Goal: Task Accomplishment & Management: Complete application form

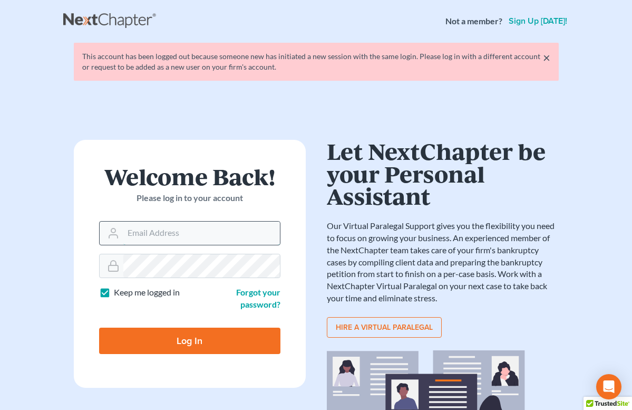
click at [167, 225] on input "Email Address" at bounding box center [201, 233] width 157 height 23
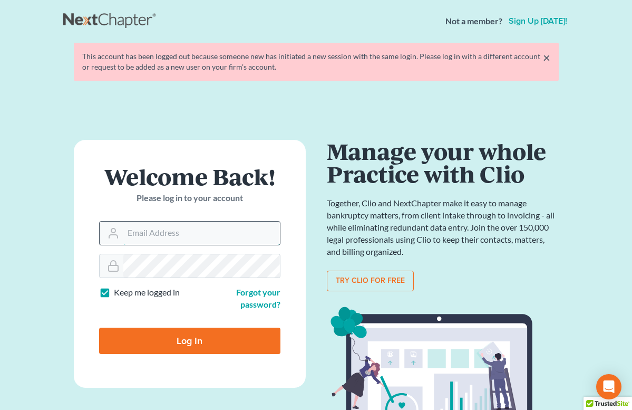
type input "[EMAIL_ADDRESS][DOMAIN_NAME]"
click at [189, 330] on input "Log In" at bounding box center [189, 341] width 181 height 26
type input "Thinking..."
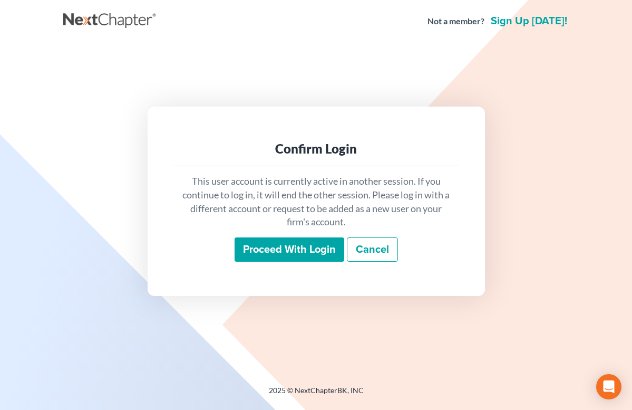
click at [289, 254] on input "Proceed with login" at bounding box center [290, 249] width 110 height 24
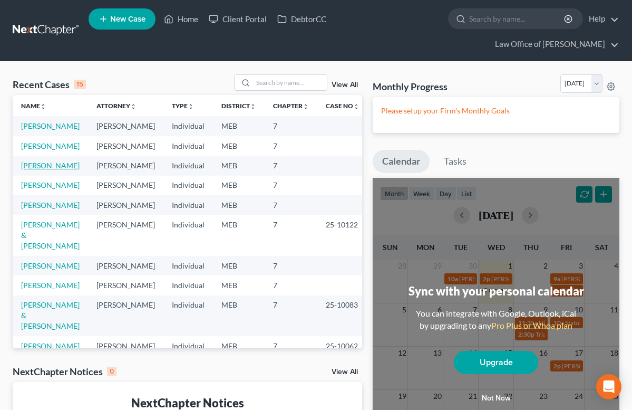
click at [33, 170] on link "Fertig, Perry" at bounding box center [50, 165] width 59 height 9
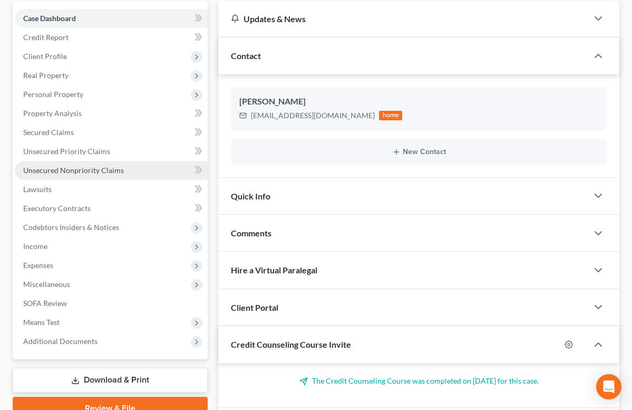
scroll to position [118, 0]
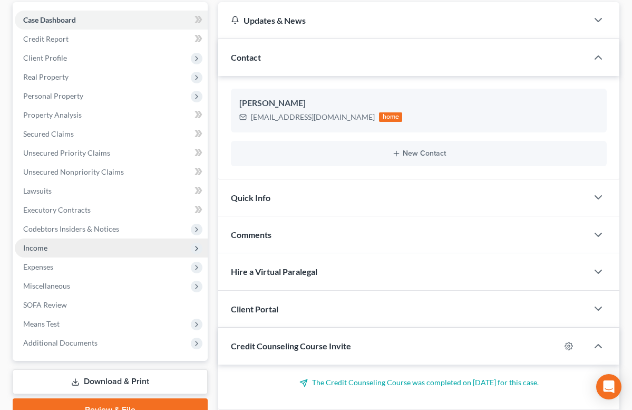
click at [45, 247] on span "Income" at bounding box center [35, 247] width 24 height 9
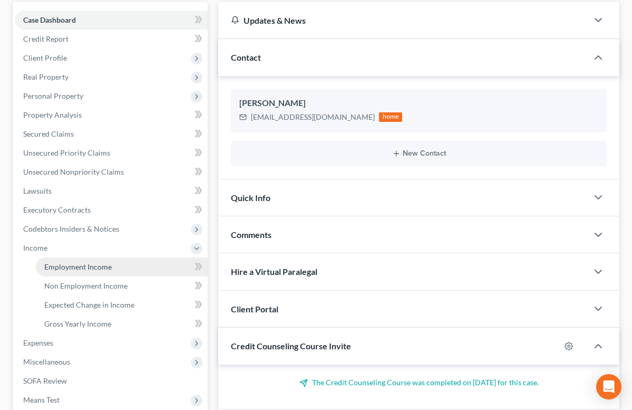
click at [56, 265] on span "Employment Income" at bounding box center [78, 266] width 68 height 9
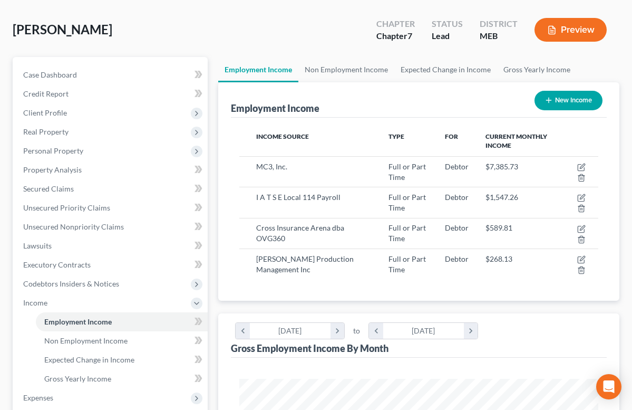
scroll to position [79, 0]
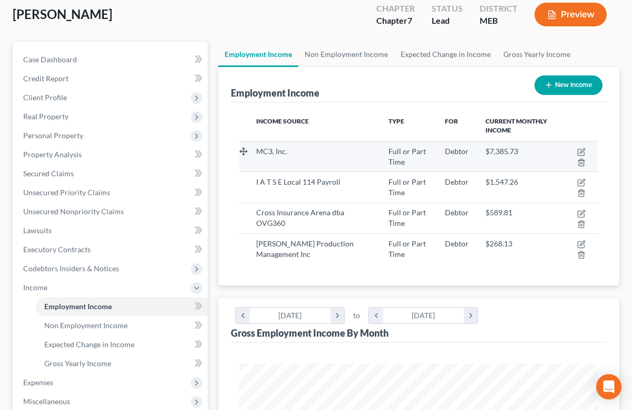
click at [273, 160] on td "MC3, Inc." at bounding box center [314, 156] width 132 height 31
click at [279, 154] on span "MC3, Inc." at bounding box center [271, 151] width 31 height 9
click at [580, 151] on icon "button" at bounding box center [582, 152] width 8 height 8
select select "0"
select select "39"
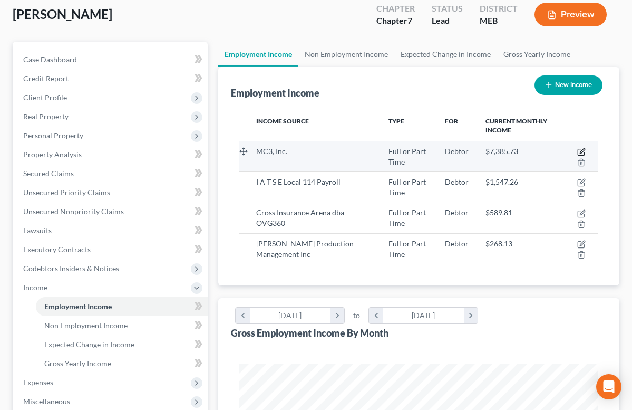
select select "2"
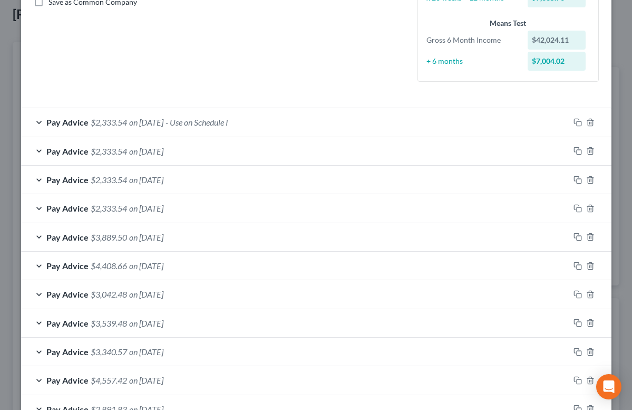
scroll to position [279, 0]
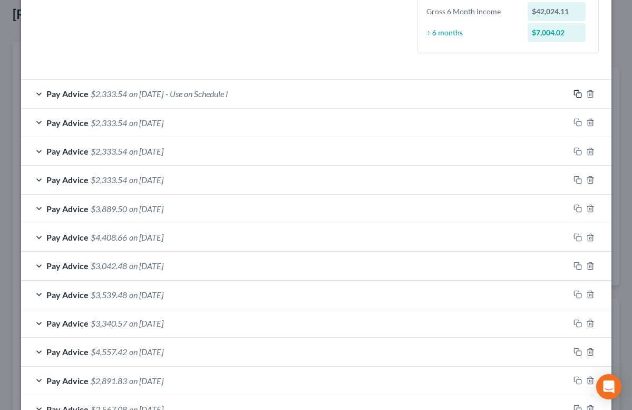
click at [578, 92] on icon "button" at bounding box center [578, 94] width 8 height 8
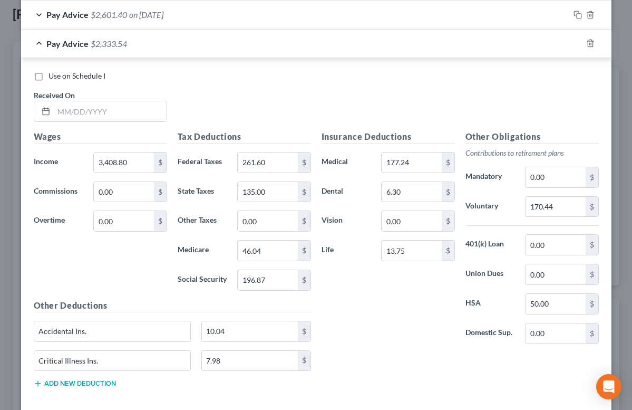
scroll to position [883, 0]
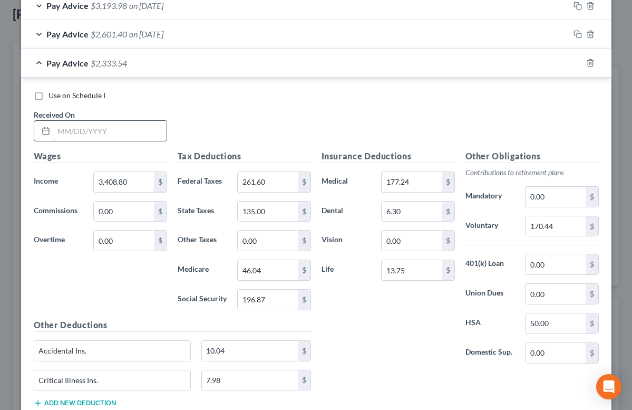
click at [104, 127] on input "text" at bounding box center [110, 131] width 113 height 20
click at [104, 127] on input "08/14/25" at bounding box center [110, 131] width 113 height 20
type input "08/14/25"
click at [118, 181] on input "3,408.80" at bounding box center [124, 182] width 60 height 20
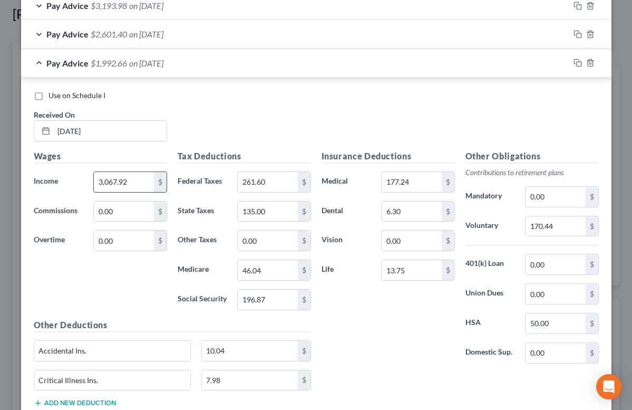
type input "3,067.92"
type input "2,876.17"
click at [120, 215] on input "0.00" at bounding box center [124, 212] width 60 height 20
type input "340.88"
click at [260, 182] on input "261.60" at bounding box center [268, 182] width 60 height 20
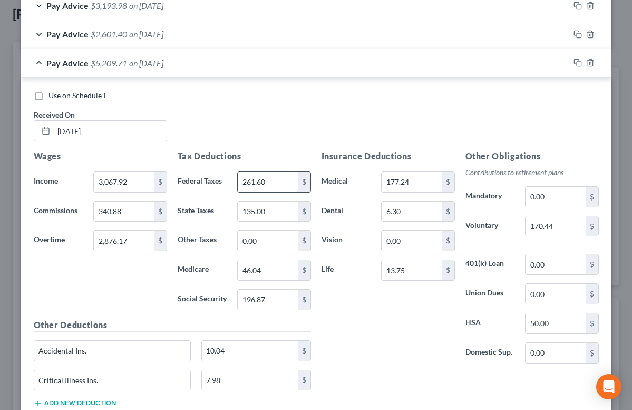
click at [260, 182] on input "261.60" at bounding box center [268, 182] width 60 height 20
type input "886.43"
click at [260, 211] on input "135.00" at bounding box center [268, 212] width 60 height 20
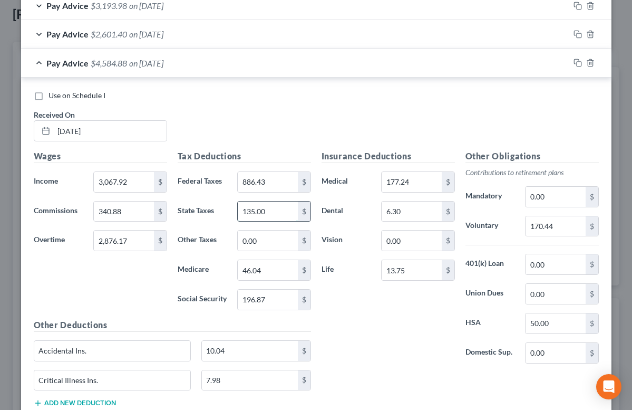
click at [260, 211] on input "135.00" at bounding box center [268, 212] width 60 height 20
type input "351"
click at [266, 271] on input "46.04" at bounding box center [268, 270] width 60 height 20
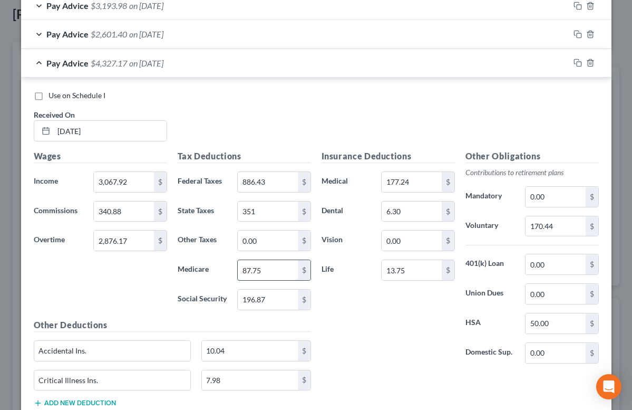
type input "87.75"
type input "375.19"
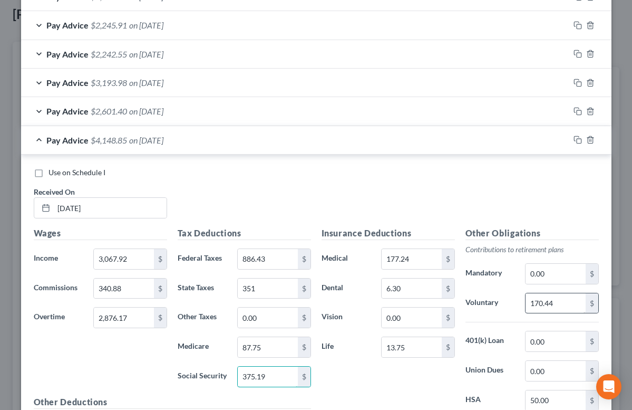
scroll to position [808, 0]
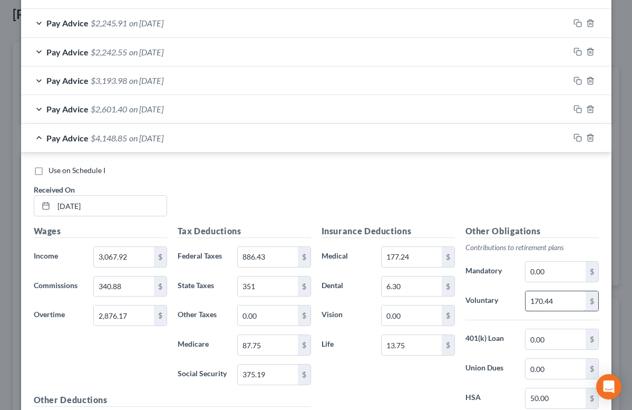
click at [535, 303] on input "170.44" at bounding box center [556, 301] width 60 height 20
type input "314.25"
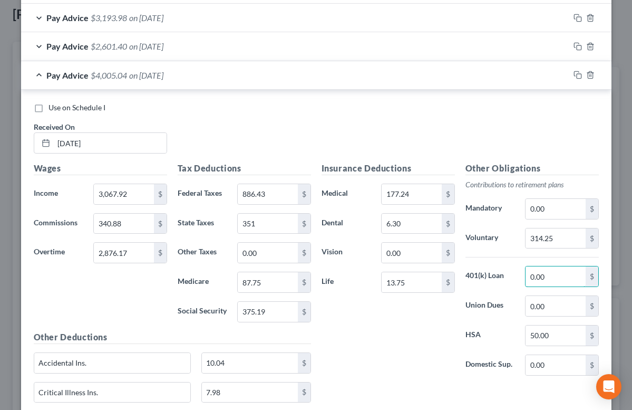
scroll to position [867, 0]
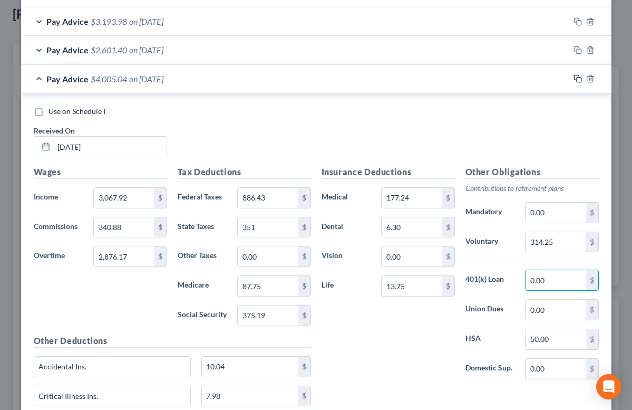
click at [577, 78] on rect "button" at bounding box center [579, 80] width 5 height 5
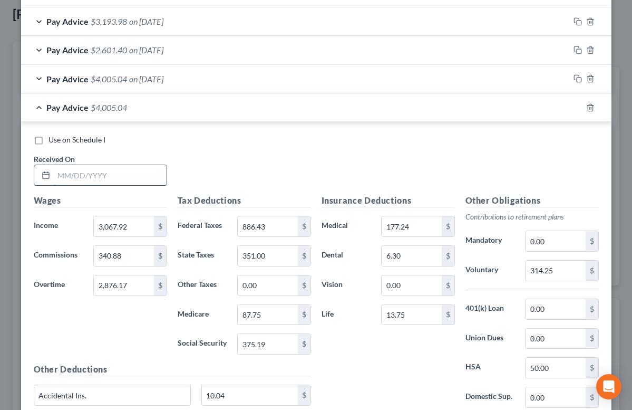
click at [78, 171] on input "text" at bounding box center [110, 175] width 113 height 20
type input "08/28/25"
type input "2,897.48"
type input "511.32"
click at [258, 226] on input "886.43" at bounding box center [268, 226] width 60 height 20
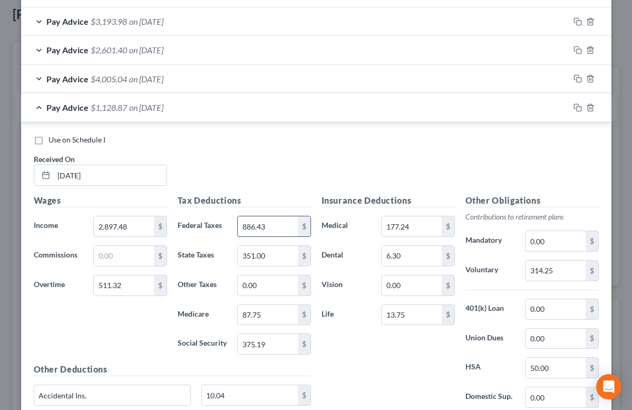
click at [258, 226] on input "886.43" at bounding box center [268, 226] width 60 height 20
type input "261.60"
type input "135"
type input "46.04"
type input "196.87"
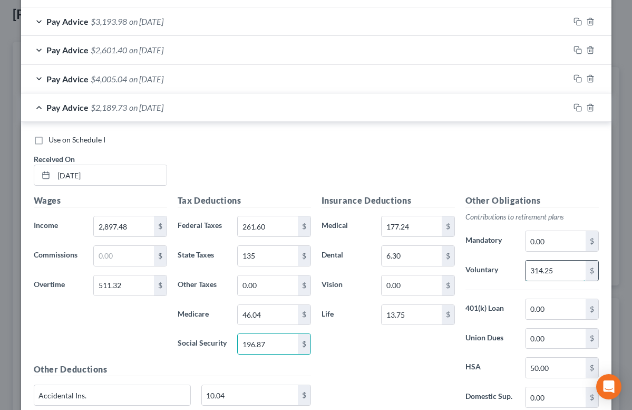
click at [535, 272] on input "314.25" at bounding box center [556, 271] width 60 height 20
type input "170.44"
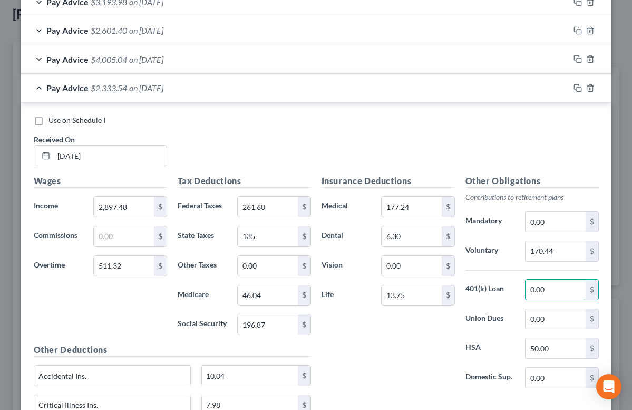
scroll to position [890, 0]
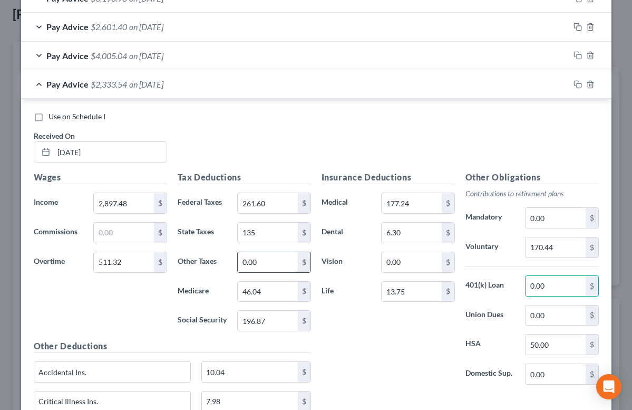
click at [275, 264] on input "0.00" at bounding box center [268, 262] width 60 height 20
type input "15.88"
click at [333, 339] on div "Insurance Deductions Medical 177.24 $ Dental 6.30 $ Vision 0.00 $ Life 13.75 $" at bounding box center [388, 282] width 144 height 222
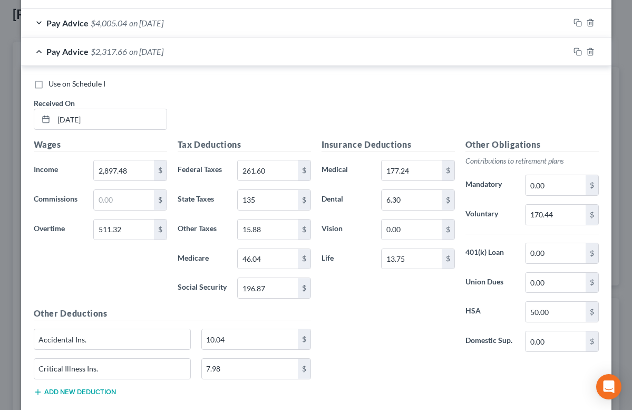
scroll to position [919, 0]
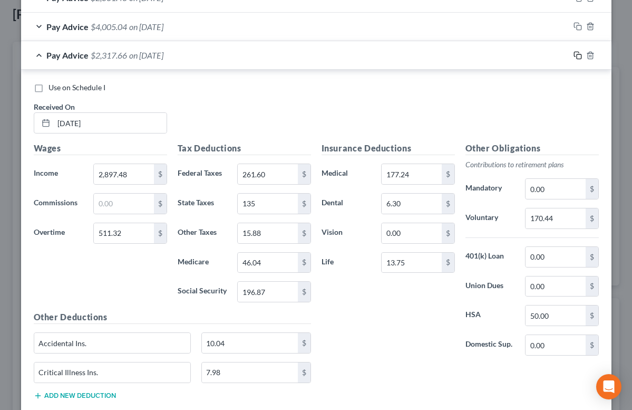
click at [577, 57] on icon "button" at bounding box center [578, 55] width 8 height 8
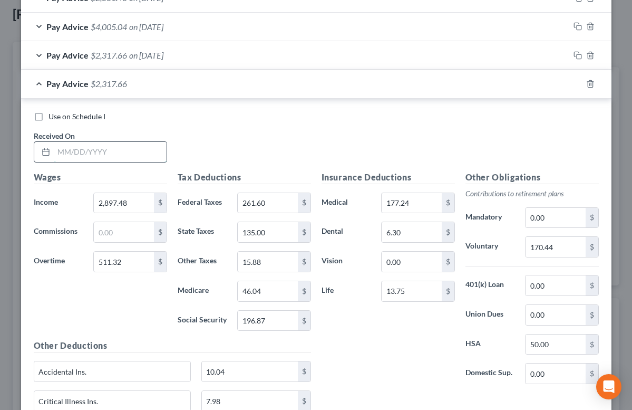
click at [72, 148] on input "text" at bounding box center [110, 152] width 113 height 20
type input "09/11/2025"
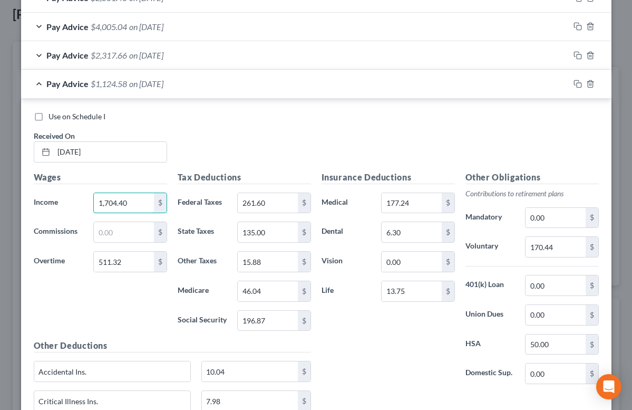
type input "1,704.40"
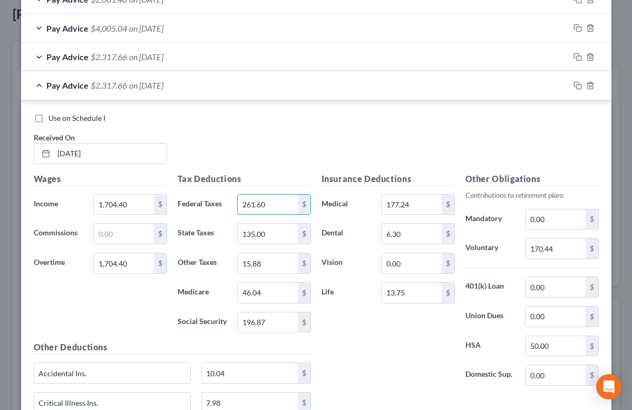
scroll to position [915, 0]
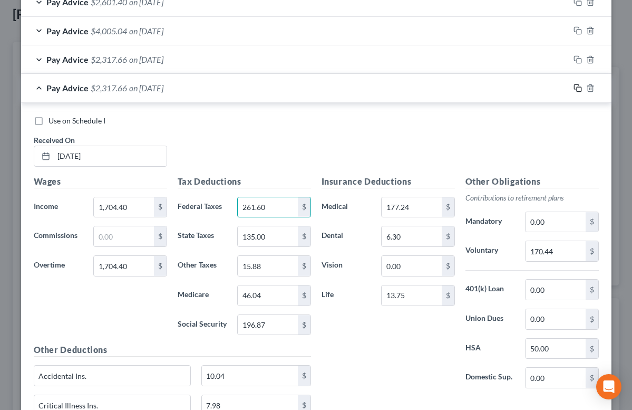
click at [578, 89] on icon "button" at bounding box center [578, 88] width 8 height 8
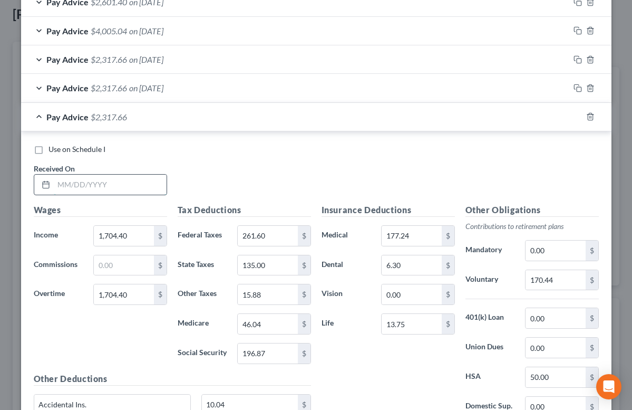
click at [99, 188] on input "text" at bounding box center [110, 185] width 113 height 20
type input "09/25/2025"
type input "3,408.80"
type input "351.53"
click at [264, 230] on input "261.60" at bounding box center [268, 236] width 60 height 20
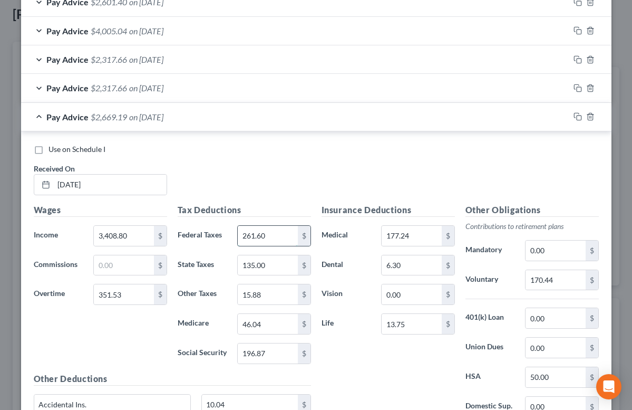
click at [257, 233] on input "261.60" at bounding box center [268, 236] width 60 height 20
type input "335.07"
click at [254, 294] on input "15.88" at bounding box center [268, 294] width 60 height 20
type input "10.53"
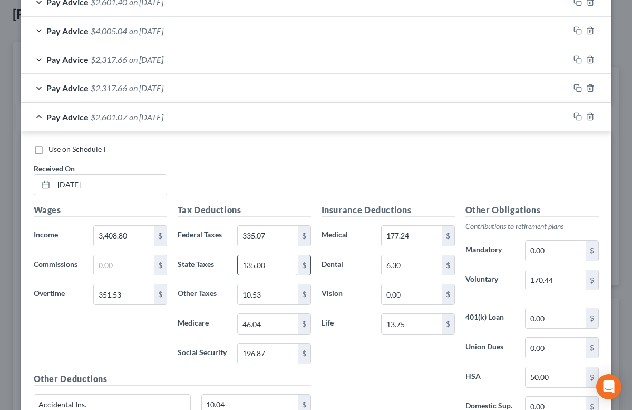
click at [266, 264] on input "135.00" at bounding box center [268, 265] width 60 height 20
type input "157"
type input "51.14"
type input "772.40"
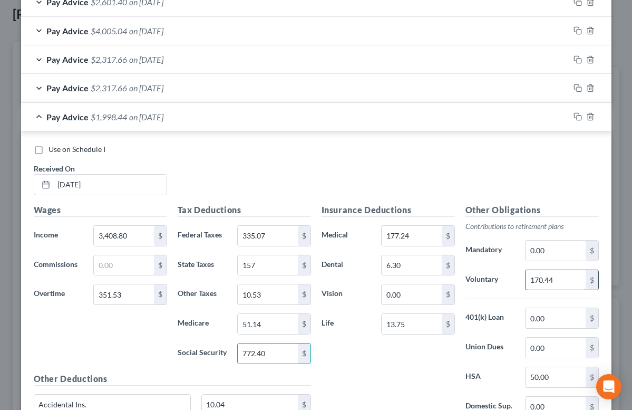
click at [551, 276] on input "170.44" at bounding box center [556, 280] width 60 height 20
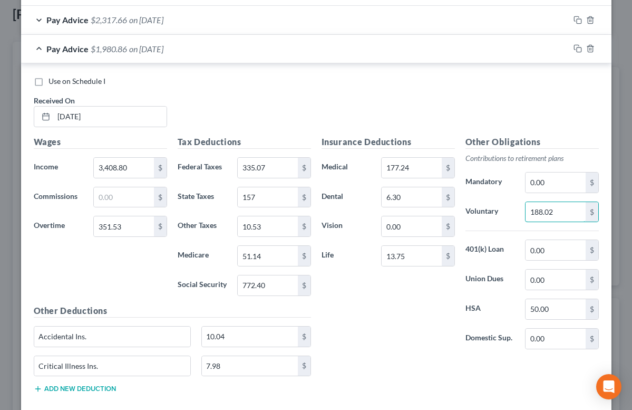
scroll to position [985, 0]
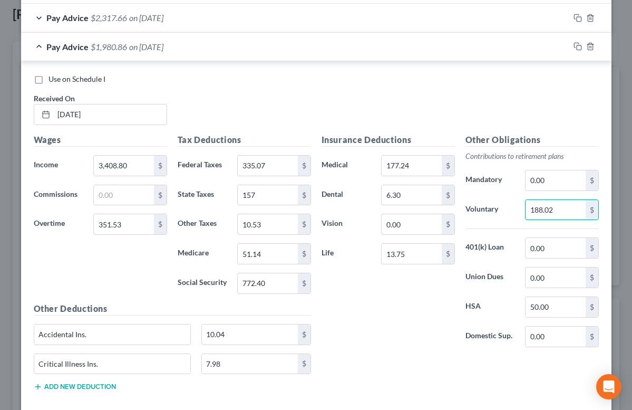
type input "188.02"
click at [103, 387] on button "Add new deduction" at bounding box center [75, 386] width 82 height 8
click at [104, 391] on input "text" at bounding box center [112, 393] width 157 height 20
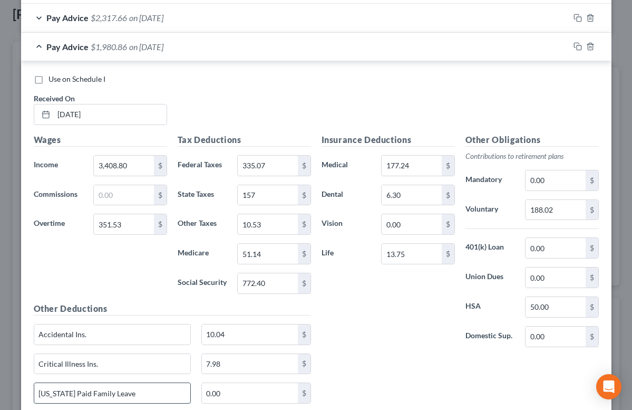
type input "Maine Paid Family Leave"
type input "17.63"
click at [100, 282] on div "Wages Income * 3,408.80 $ Commissions $ Overtime 351.53 $" at bounding box center [100, 217] width 144 height 169
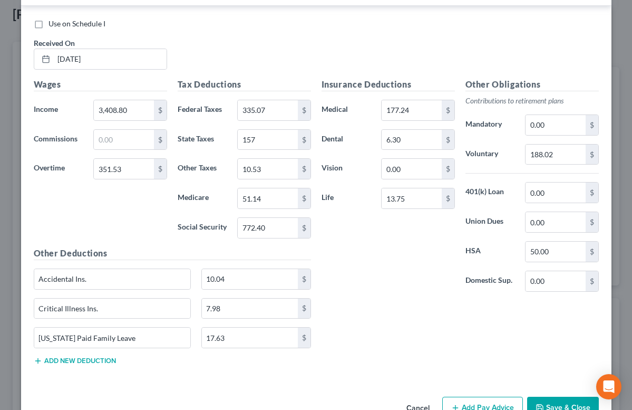
scroll to position [1067, 0]
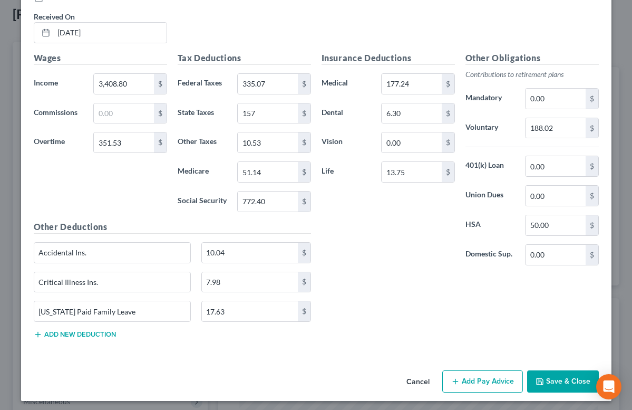
click at [553, 382] on button "Save & Close" at bounding box center [563, 381] width 72 height 22
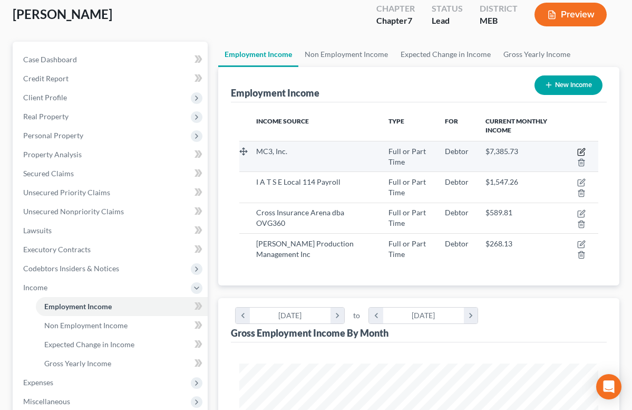
click at [583, 149] on icon "button" at bounding box center [582, 152] width 8 height 8
select select "0"
select select "39"
select select "2"
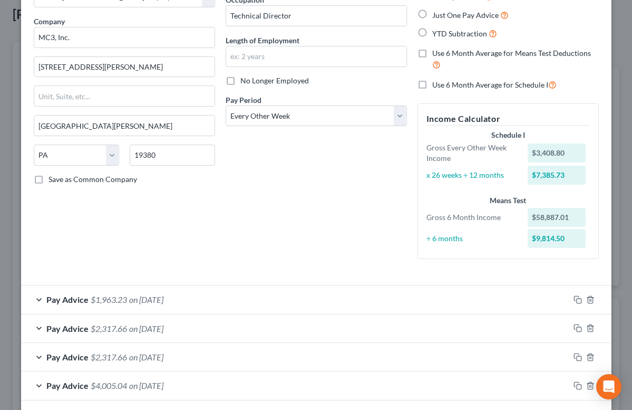
scroll to position [164, 0]
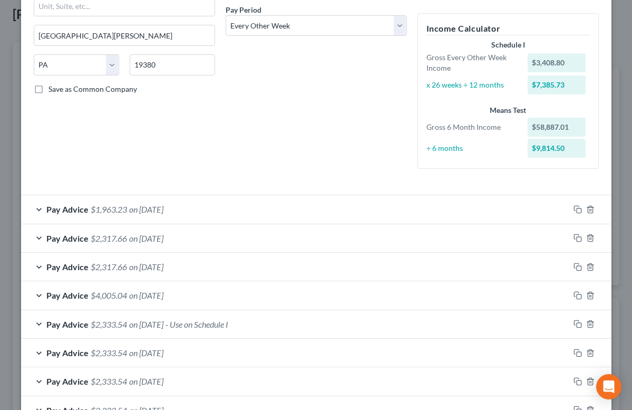
click at [211, 238] on div "Pay Advice $2,317.66 on 09/11/2025" at bounding box center [295, 238] width 549 height 28
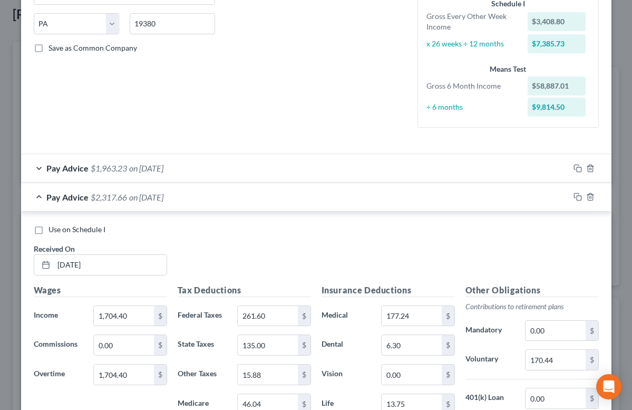
scroll to position [213, 0]
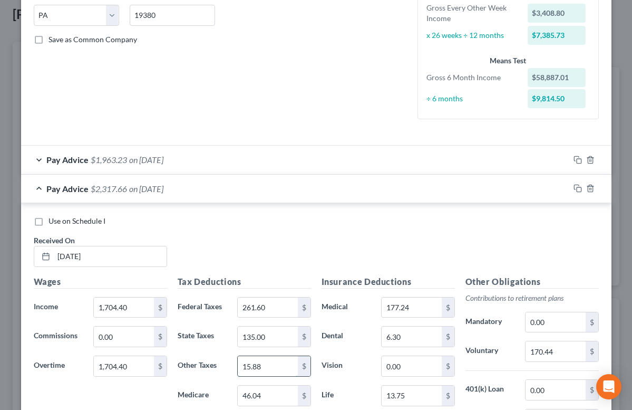
click at [254, 366] on input "15.88" at bounding box center [268, 366] width 60 height 20
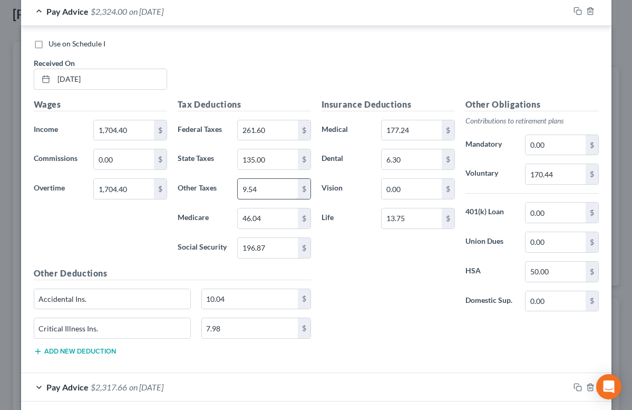
scroll to position [423, 0]
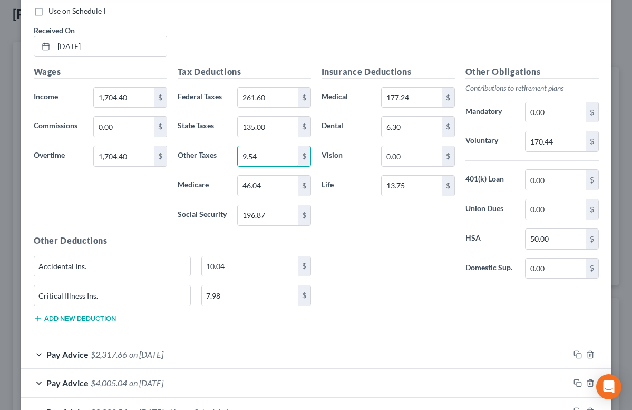
type input "9.54"
click at [84, 320] on button "Add new deduction" at bounding box center [75, 318] width 82 height 8
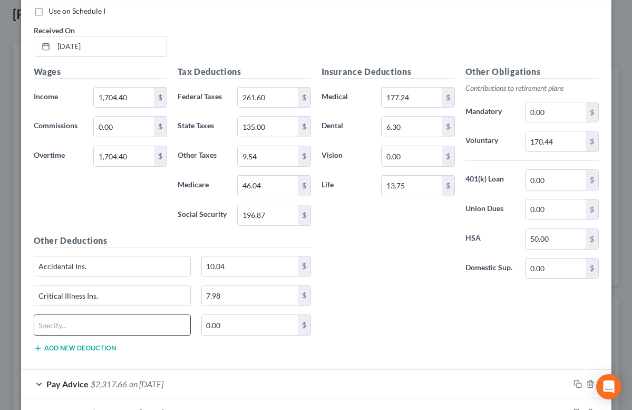
click at [88, 332] on input "text" at bounding box center [112, 325] width 157 height 20
type input "Maine Paid Family Medical Leave"
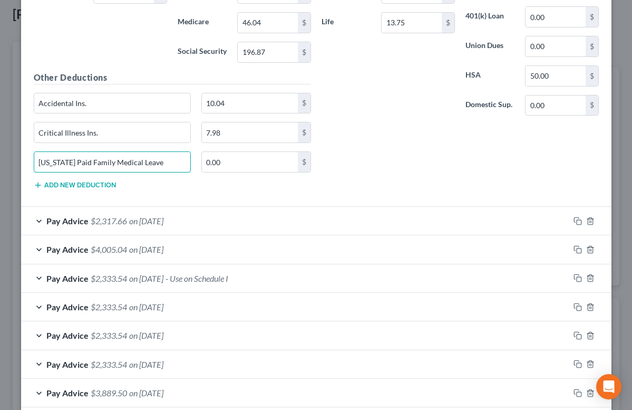
scroll to position [585, 0]
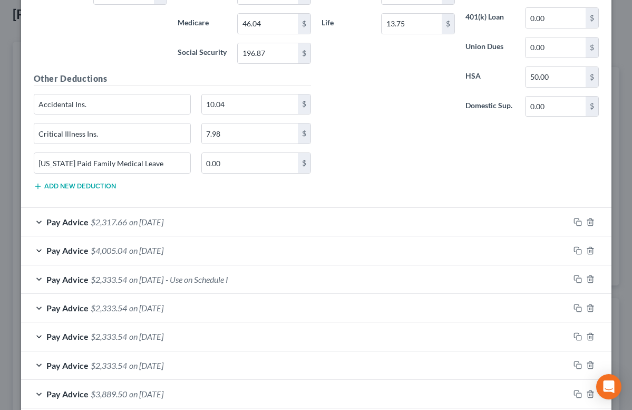
click at [164, 226] on span "on 08/28/2025" at bounding box center [146, 222] width 34 height 10
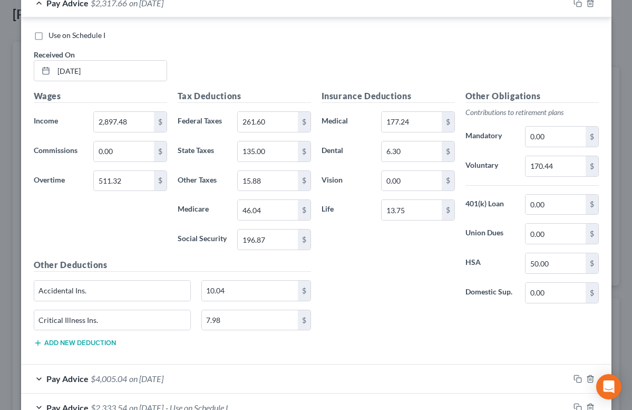
scroll to position [828, 0]
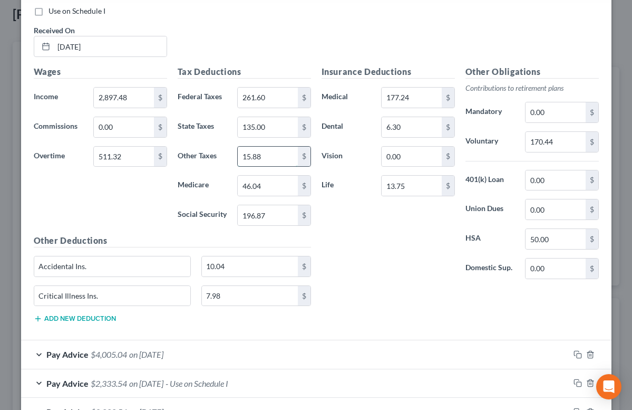
click at [246, 155] on input "15.88" at bounding box center [268, 157] width 60 height 20
click at [89, 320] on button "Add new deduction" at bounding box center [75, 318] width 82 height 8
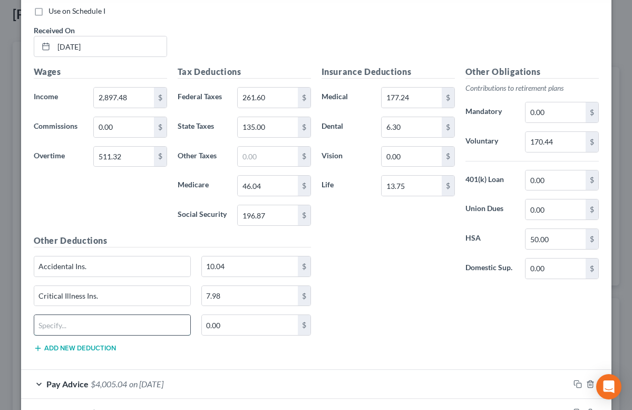
click at [89, 331] on input "text" at bounding box center [112, 325] width 157 height 20
click at [111, 326] on input "Maine Paid Family Medical Leave" at bounding box center [112, 325] width 157 height 20
click at [104, 324] on input "Maine Paid Family = Leave" at bounding box center [112, 325] width 157 height 20
type input "Maine Paid Family Leave"
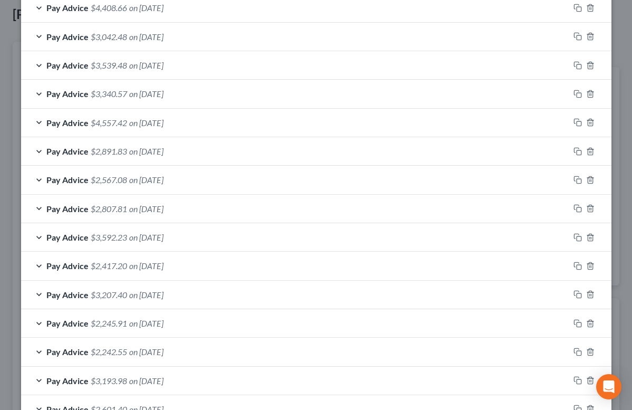
scroll to position [1448, 0]
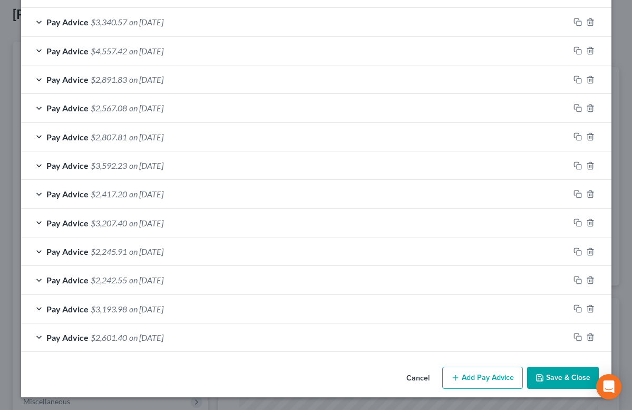
type input "15.88"
click at [574, 378] on button "Save & Close" at bounding box center [563, 378] width 72 height 22
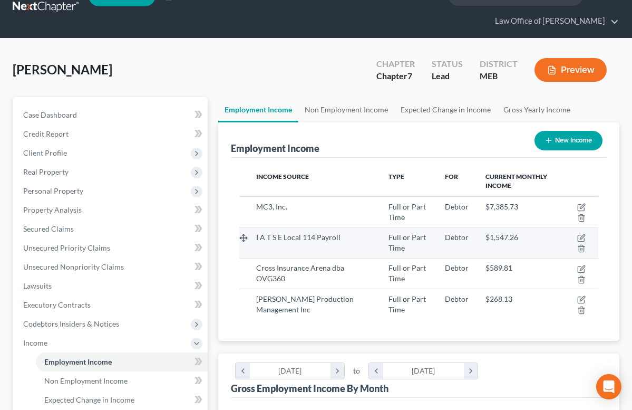
scroll to position [0, 0]
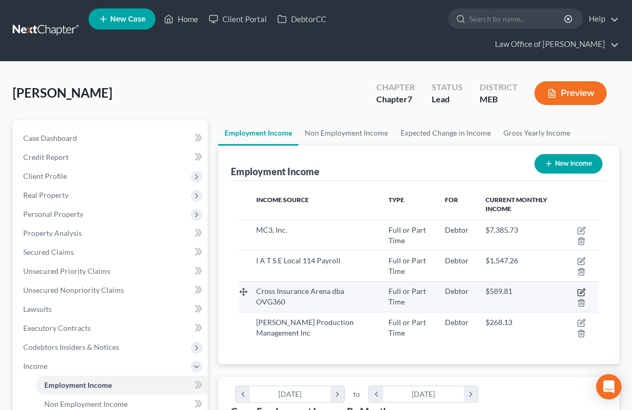
click at [581, 291] on icon "button" at bounding box center [582, 291] width 5 height 5
select select "0"
select select "20"
select select "3"
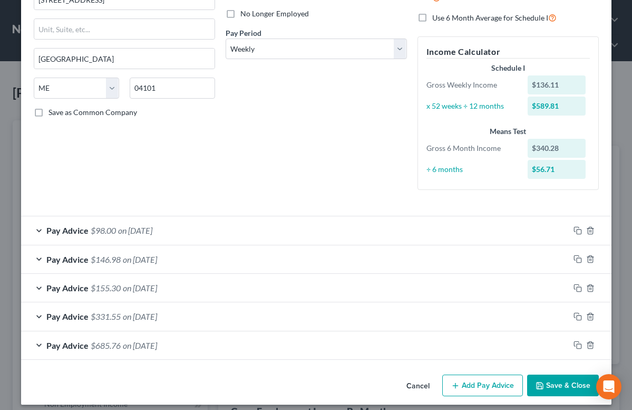
scroll to position [148, 0]
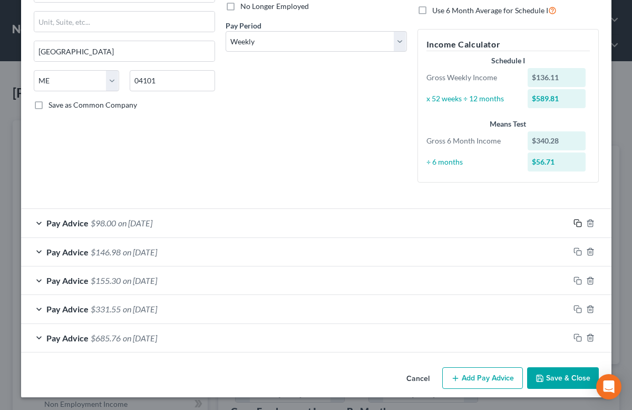
click at [577, 224] on rect "button" at bounding box center [579, 224] width 5 height 5
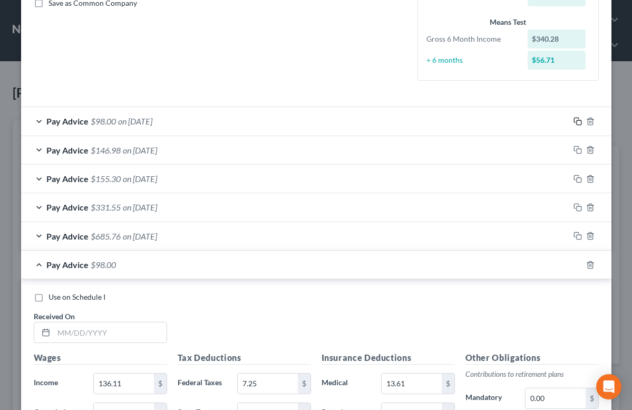
scroll to position [311, 0]
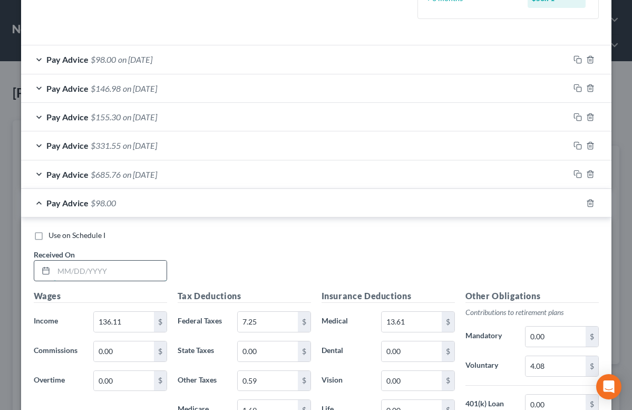
click at [88, 266] on input "text" at bounding box center [110, 271] width 113 height 20
type input "09/19/2025"
click at [125, 328] on input "136.11" at bounding box center [124, 322] width 60 height 20
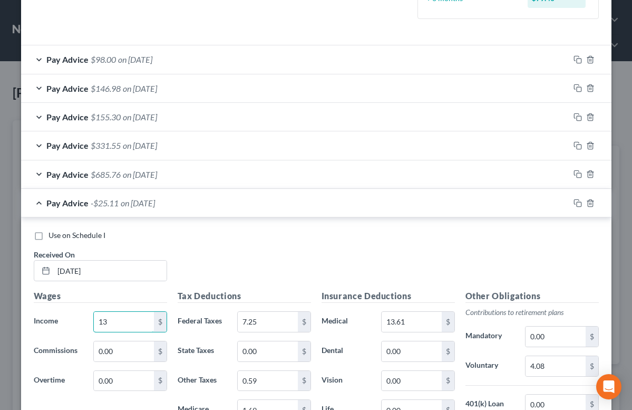
type input "1"
type input "377.12"
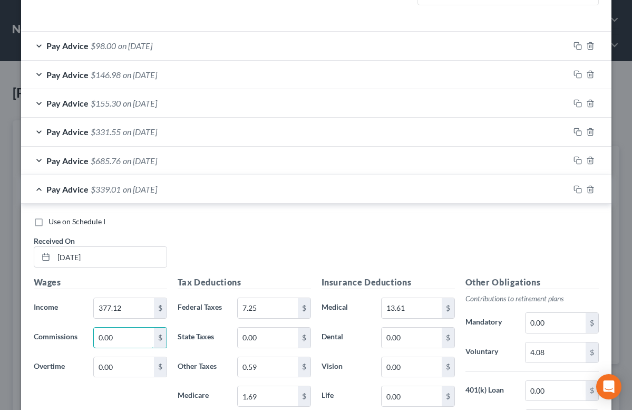
scroll to position [328, 0]
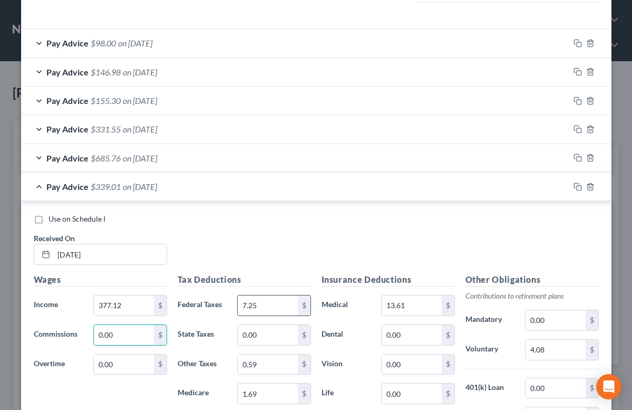
click at [250, 306] on input "7.25" at bounding box center [268, 305] width 60 height 20
type input "19.87"
type input "1.60"
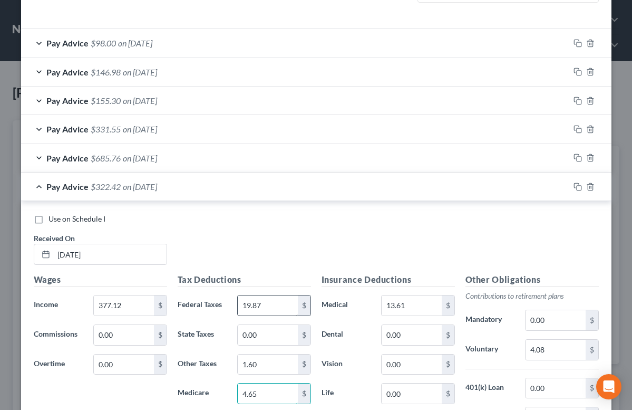
type input "4.65"
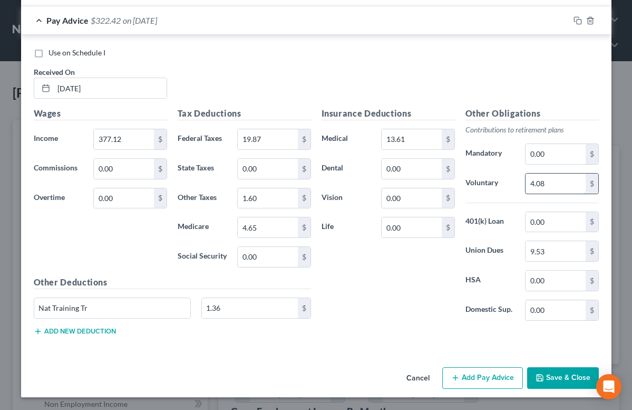
click at [536, 176] on input "4.08" at bounding box center [556, 184] width 60 height 20
type input "11.31"
click at [398, 137] on input "13.61" at bounding box center [412, 139] width 60 height 20
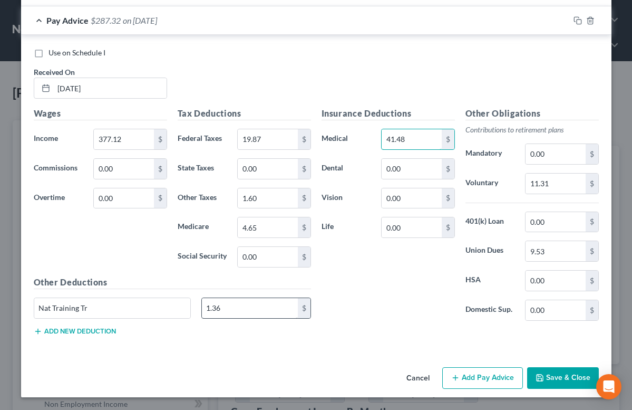
type input "41.48"
click at [234, 306] on input "1.36" at bounding box center [250, 308] width 96 height 20
type input "3.77"
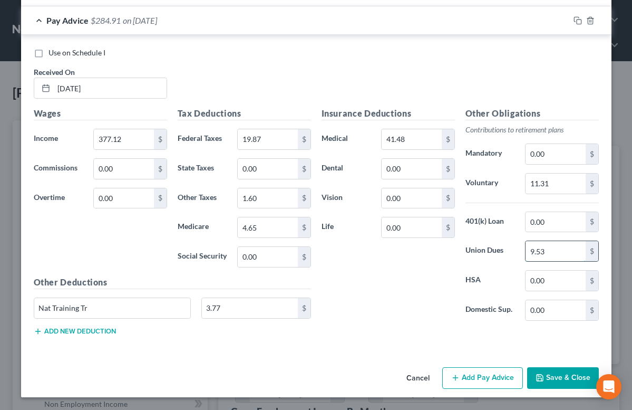
click at [541, 252] on input "9.53" at bounding box center [556, 251] width 60 height 20
type input "26.40"
click at [549, 380] on button "Save & Close" at bounding box center [563, 378] width 72 height 22
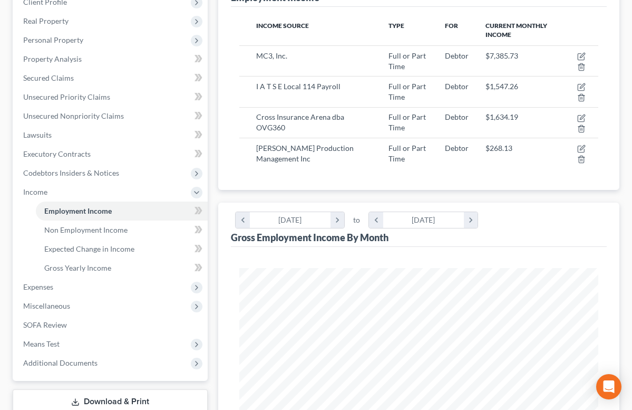
scroll to position [173, 0]
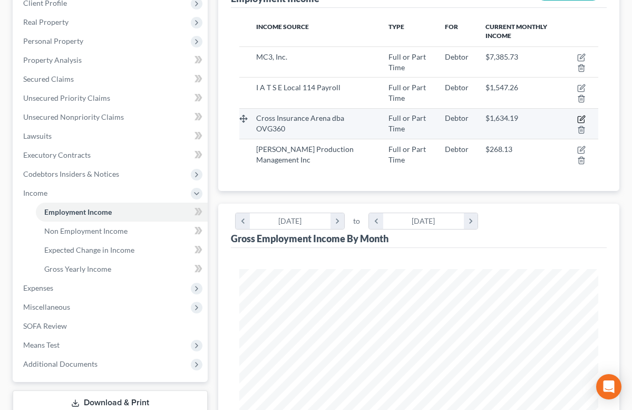
click at [581, 115] on icon "button" at bounding box center [582, 119] width 8 height 8
select select "0"
select select "20"
select select "3"
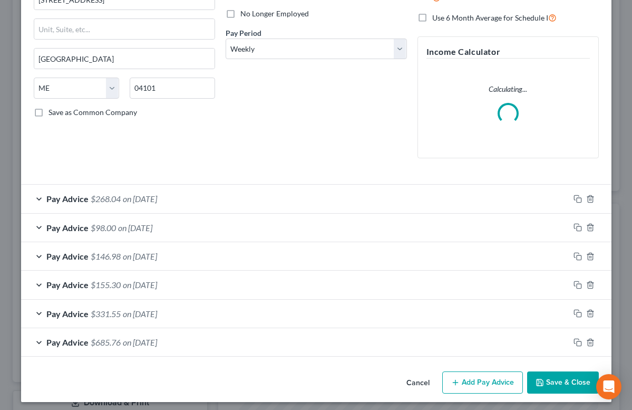
scroll to position [145, 0]
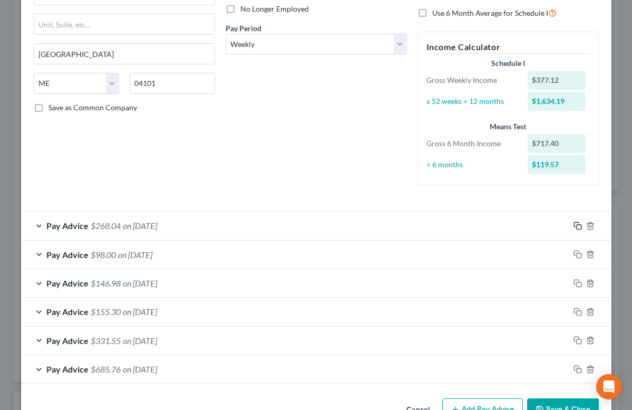
click at [578, 223] on icon "button" at bounding box center [578, 226] width 8 height 8
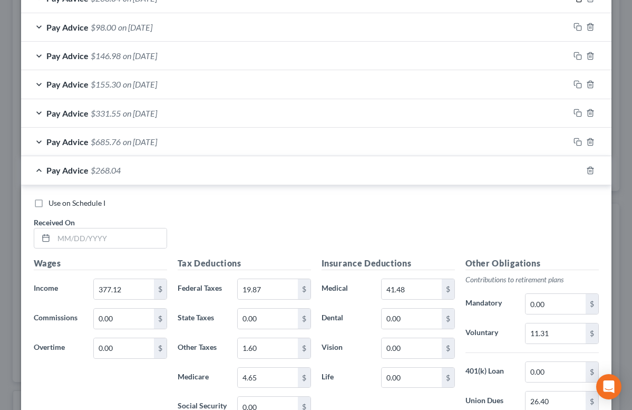
scroll to position [438, 0]
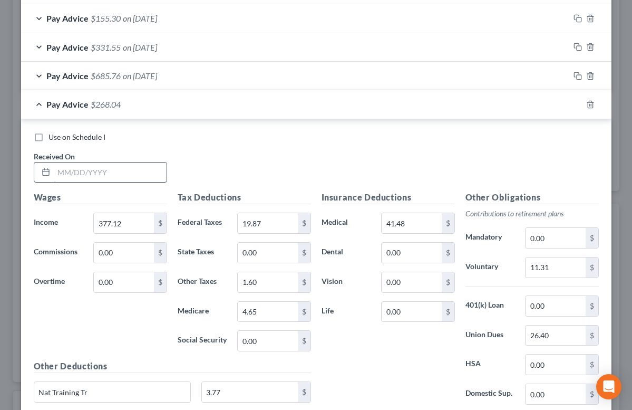
click at [79, 170] on input "text" at bounding box center [110, 172] width 113 height 20
type input "08/22/2025"
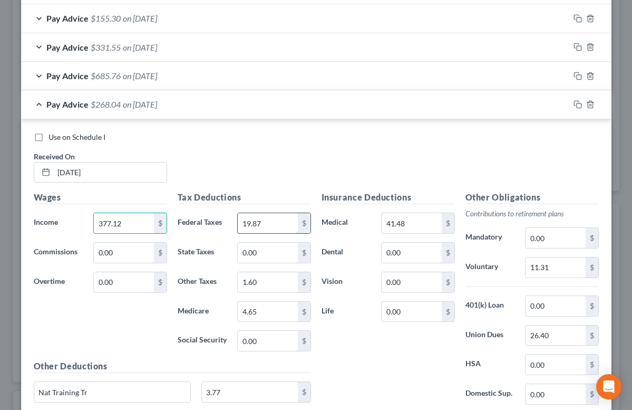
click at [261, 224] on input "19.87" at bounding box center [268, 223] width 60 height 20
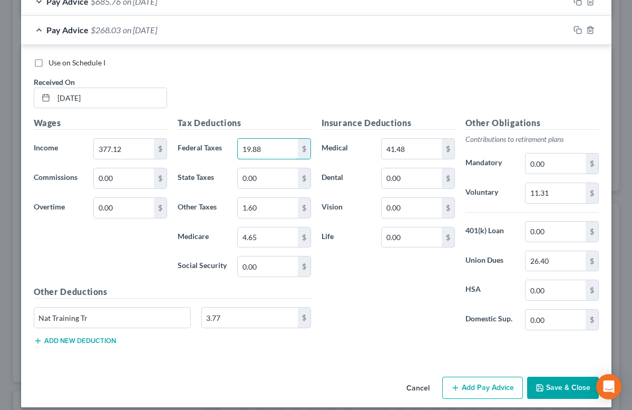
scroll to position [522, 0]
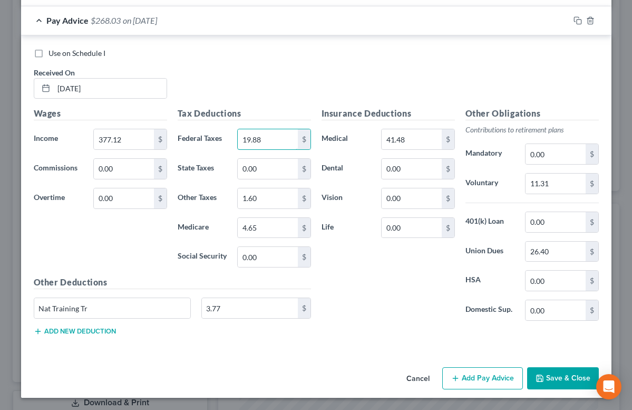
type input "19.88"
click at [535, 376] on button "Save & Close" at bounding box center [563, 378] width 72 height 22
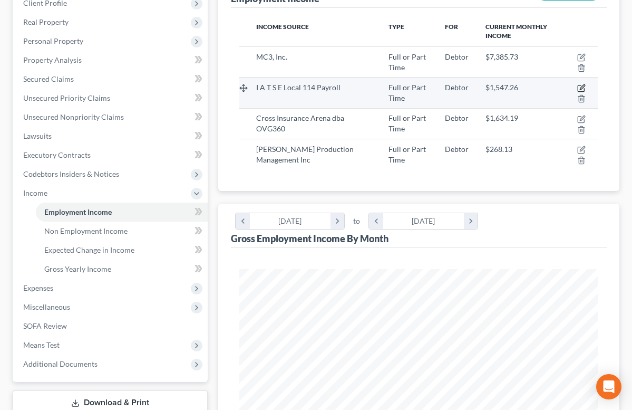
click at [581, 88] on icon "button" at bounding box center [582, 88] width 8 height 8
select select "0"
select select "20"
select select "2"
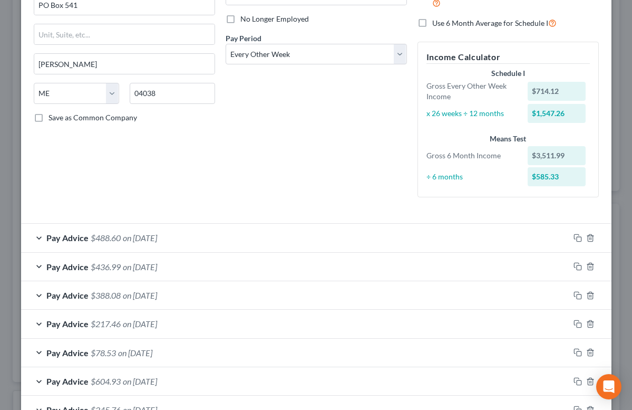
scroll to position [141, 0]
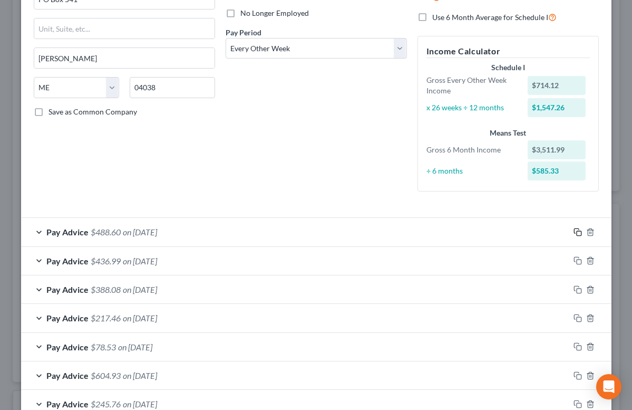
click at [580, 233] on icon "button" at bounding box center [578, 232] width 8 height 8
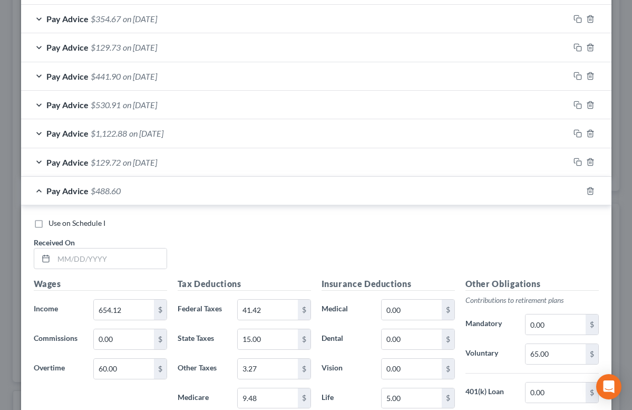
scroll to position [732, 0]
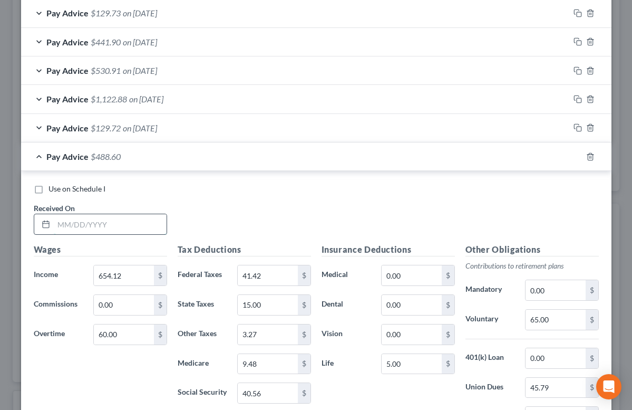
click at [121, 215] on input "text" at bounding box center [110, 224] width 113 height 20
type input "08/22/25"
type input "331.20"
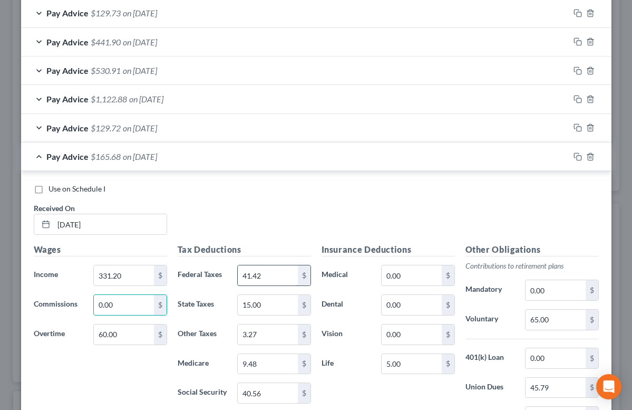
click at [263, 280] on input "41.42" at bounding box center [268, 275] width 60 height 20
type input "6.55"
type input "0"
type input "1.66"
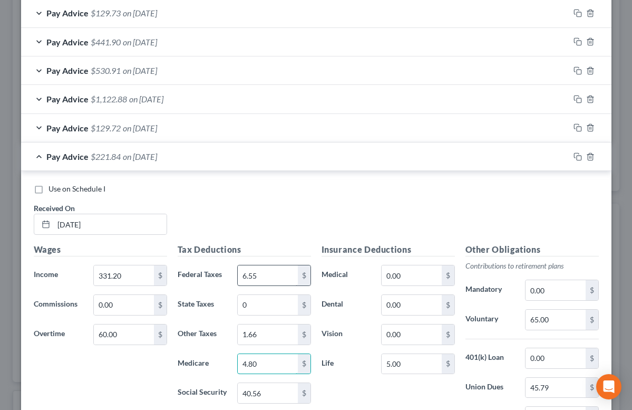
type input "4.80"
type input "20.54"
click at [543, 320] on input "65.00" at bounding box center [556, 320] width 60 height 20
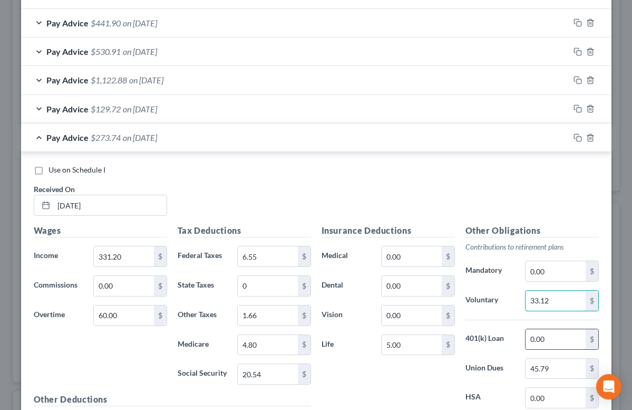
scroll to position [750, 0]
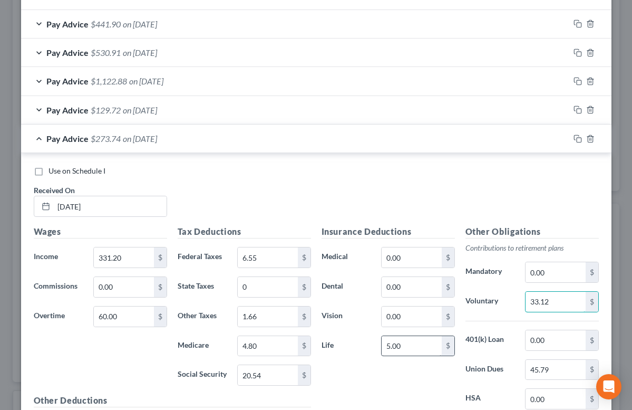
type input "33.12"
click at [419, 345] on input "5.00" at bounding box center [412, 346] width 60 height 20
type input "5.53"
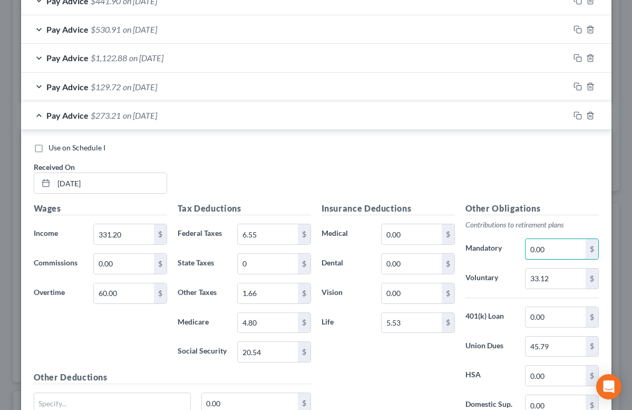
scroll to position [780, 0]
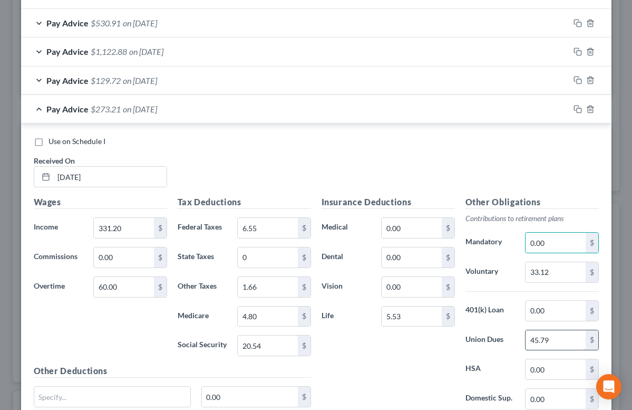
click at [540, 340] on input "45.79" at bounding box center [556, 340] width 60 height 20
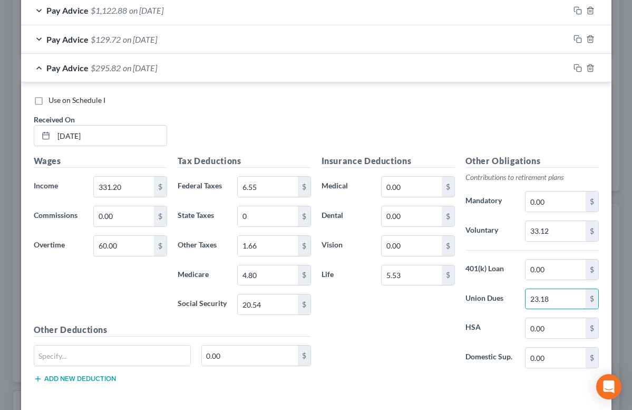
scroll to position [817, 0]
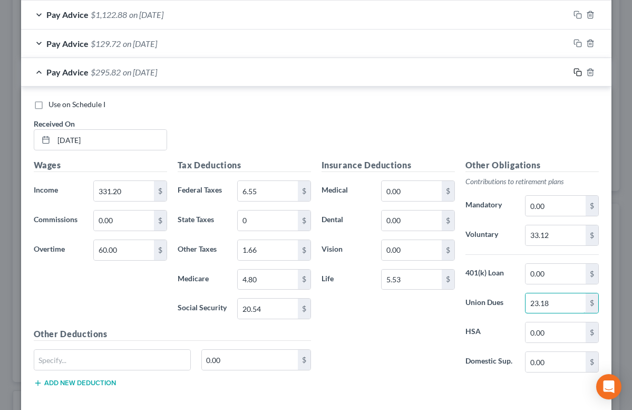
type input "23.18"
click at [578, 73] on icon "button" at bounding box center [578, 72] width 8 height 8
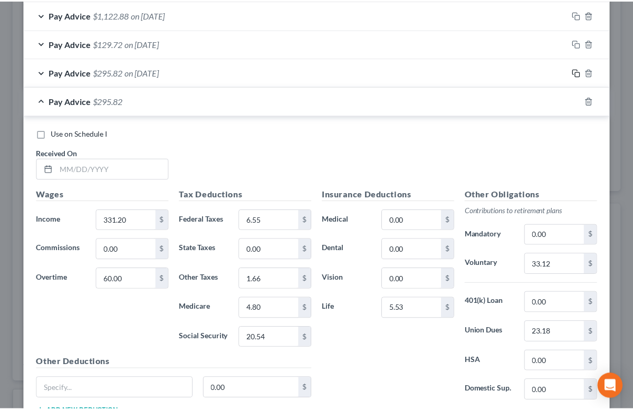
scroll to position [527303, 527240]
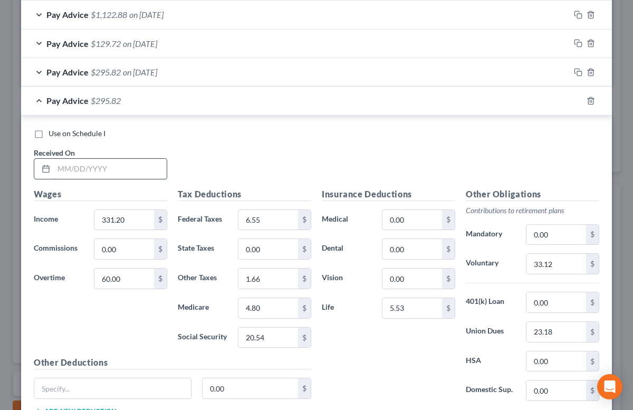
click at [87, 165] on input "text" at bounding box center [110, 169] width 113 height 20
type input "08/29/2025"
type input "165.60"
type input "0"
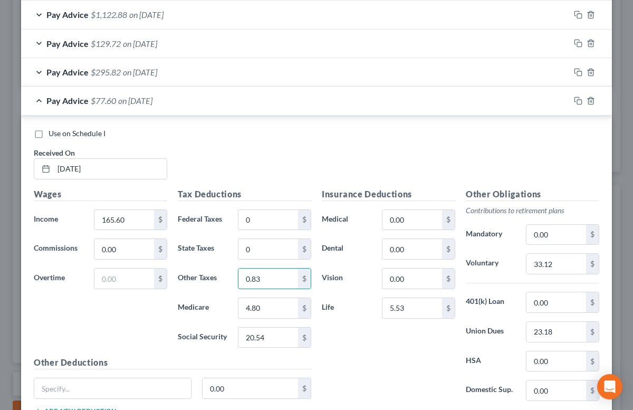
type input "0.83"
type input "2.40"
type input "10.26"
click at [549, 262] on input "33.12" at bounding box center [556, 264] width 60 height 20
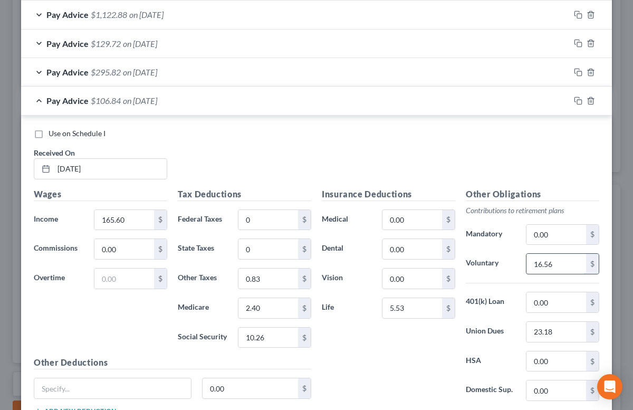
type input "16.56"
click at [536, 334] on input "23.18" at bounding box center [556, 332] width 60 height 20
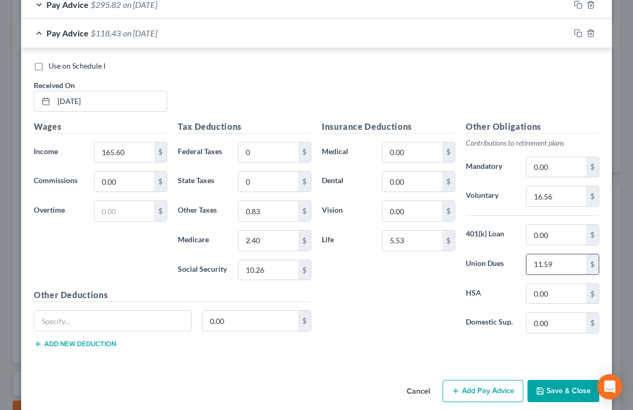
scroll to position [885, 0]
type input "11.59"
click at [500, 389] on button "Add Pay Advice" at bounding box center [483, 390] width 81 height 22
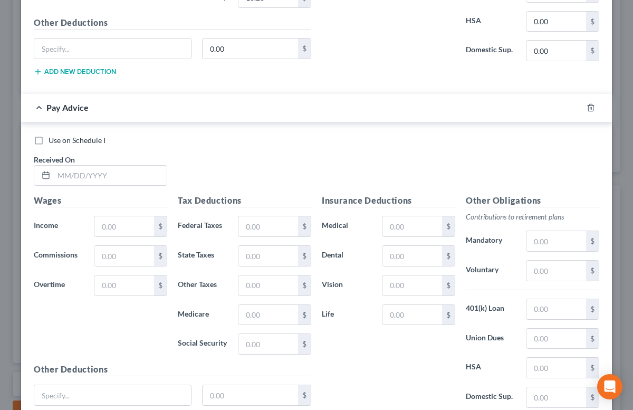
scroll to position [1244, 0]
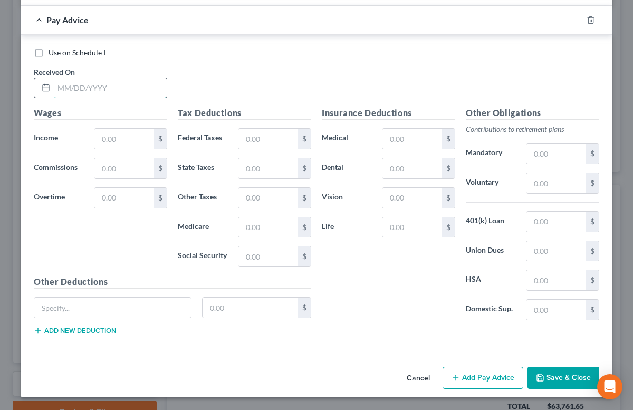
click at [86, 83] on input "text" at bounding box center [110, 88] width 113 height 20
type input "09/12/2025"
type input "807.30"
type input "31.05"
type input "75.74"
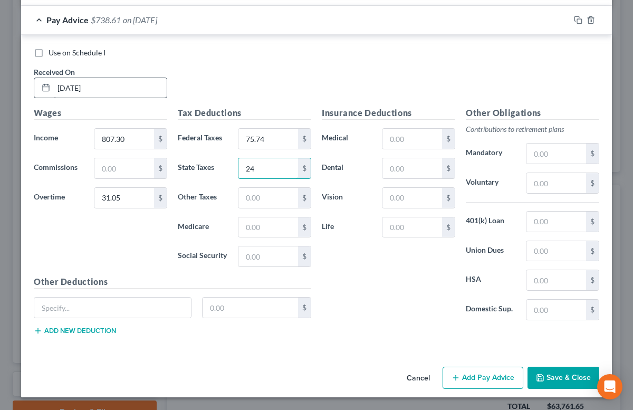
type input "24"
type input "4.19"
type input "12.16"
type input "51.98"
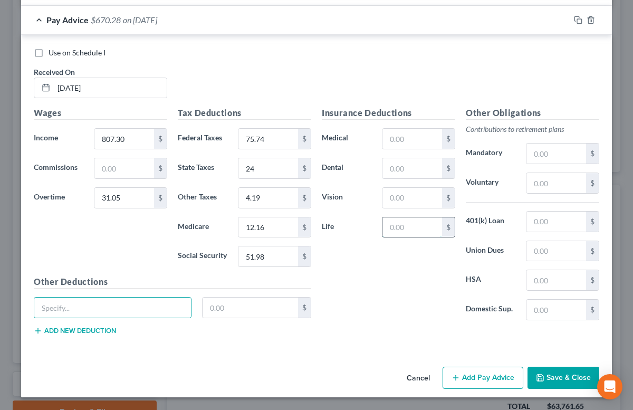
click at [402, 223] on input "text" at bounding box center [412, 227] width 60 height 20
type input "5.53"
click at [546, 181] on input "text" at bounding box center [556, 183] width 60 height 20
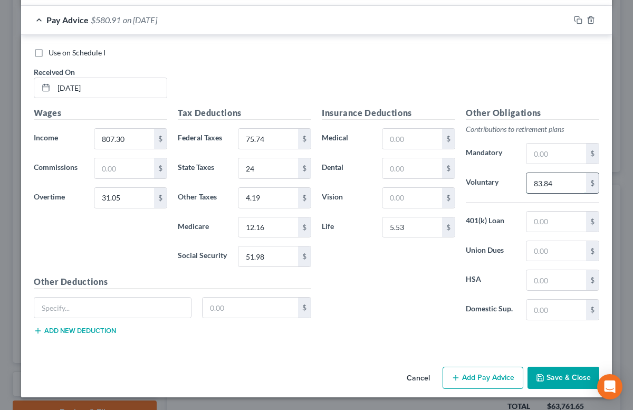
type input "83.84"
type input "56.51"
click at [578, 19] on rect "button" at bounding box center [579, 21] width 5 height 5
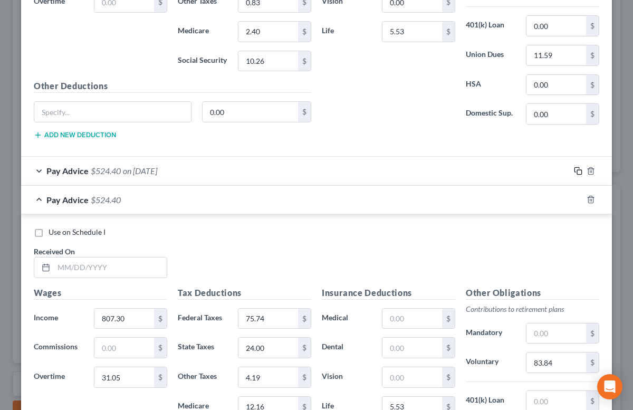
scroll to position [1108, 0]
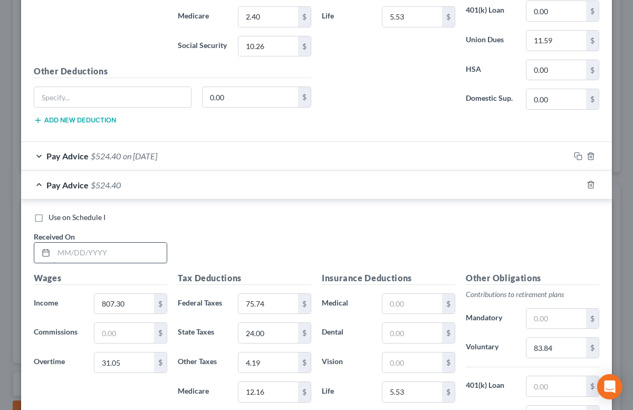
click at [97, 251] on input "text" at bounding box center [110, 253] width 113 height 20
type input "09/19/25"
type input "326.03"
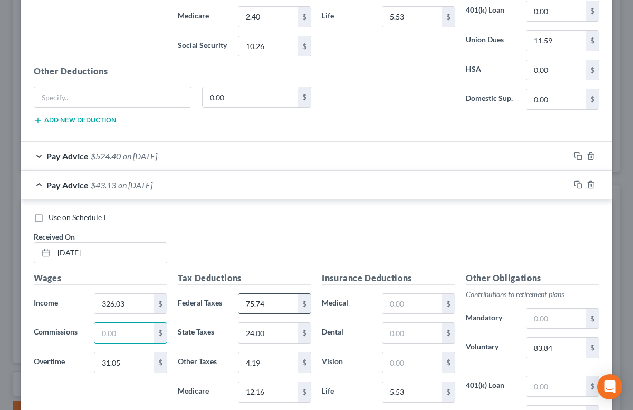
click at [257, 304] on input "75.74" at bounding box center [268, 304] width 60 height 20
type input "0"
type input "5.99"
type input "0"
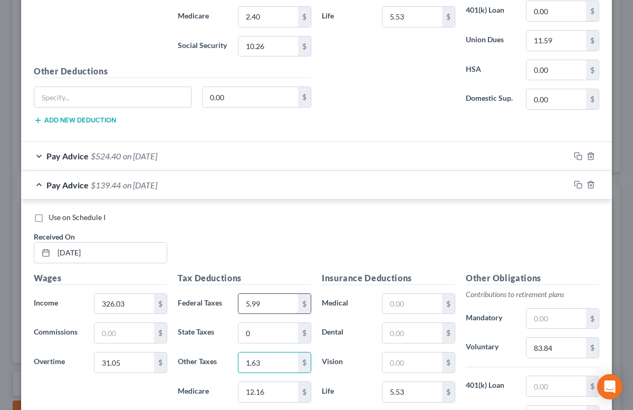
type input "1.63"
type input "4.72"
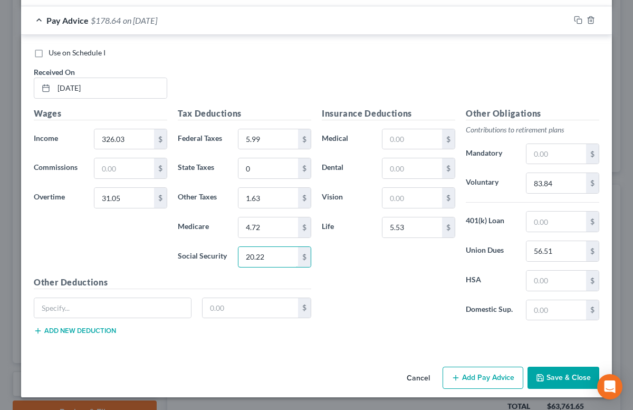
type input "20.22"
click at [546, 185] on input "83.84" at bounding box center [556, 183] width 60 height 20
type input "32.60"
click at [543, 254] on input "56.51" at bounding box center [556, 251] width 60 height 20
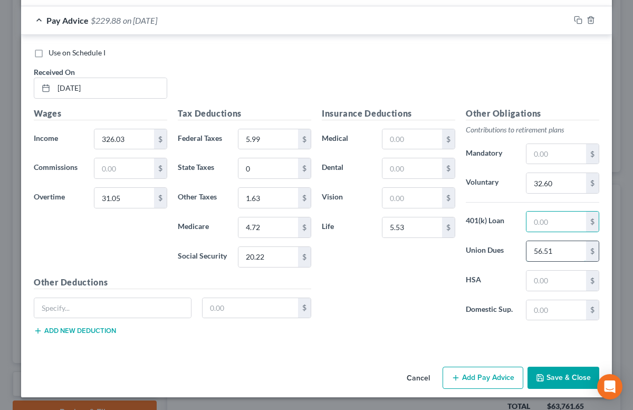
click at [543, 254] on input "56.51" at bounding box center [556, 251] width 60 height 20
type input "22.82"
click at [552, 380] on button "Save & Close" at bounding box center [563, 378] width 72 height 22
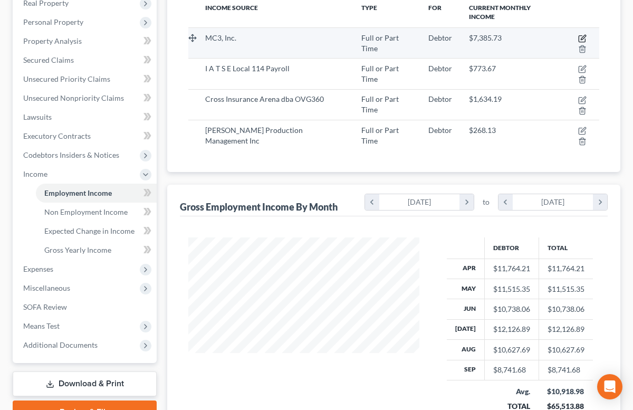
click at [578, 34] on icon "button" at bounding box center [582, 38] width 8 height 8
select select "0"
select select "39"
select select "2"
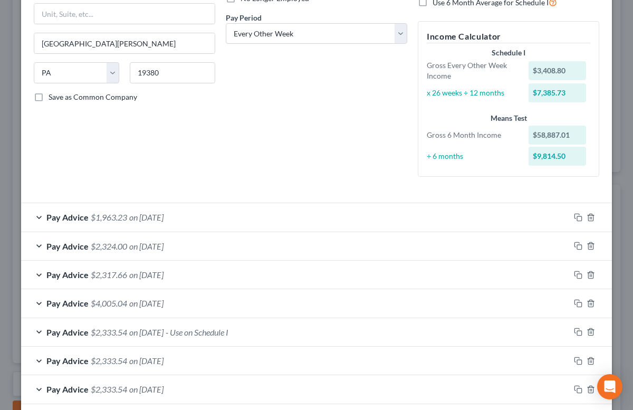
scroll to position [161, 0]
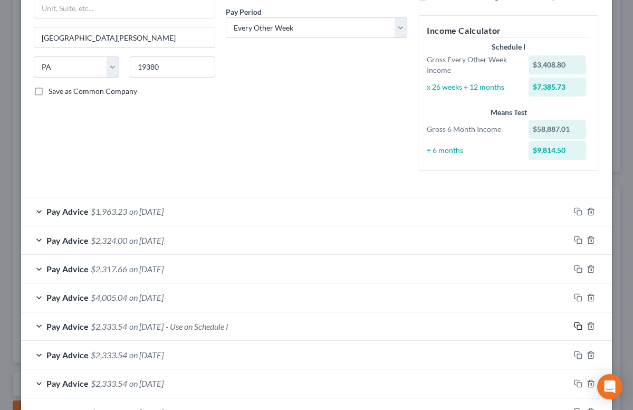
click at [576, 323] on icon "button" at bounding box center [576, 325] width 5 height 5
click at [578, 328] on icon "button" at bounding box center [578, 326] width 8 height 8
click at [99, 328] on span "$2,333.54" at bounding box center [109, 326] width 36 height 10
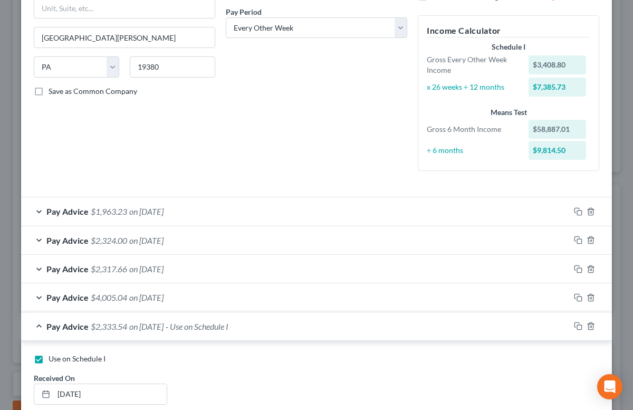
click at [49, 360] on label "Use on Schedule I" at bounding box center [77, 358] width 57 height 11
click at [53, 360] on input "Use on Schedule I" at bounding box center [56, 356] width 7 height 7
checkbox input "false"
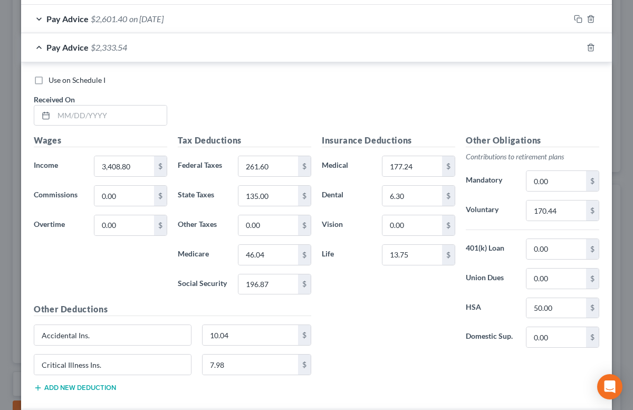
scroll to position [1360, 0]
click at [594, 51] on icon "button" at bounding box center [591, 48] width 8 height 8
click at [590, 50] on icon "button" at bounding box center [591, 48] width 8 height 8
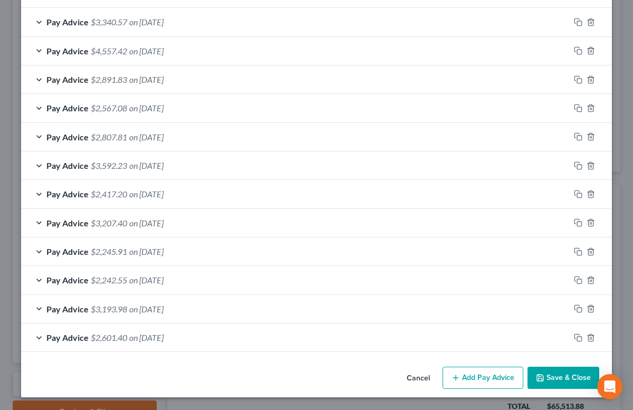
scroll to position [1042, 0]
click at [569, 378] on button "Save & Close" at bounding box center [563, 378] width 72 height 22
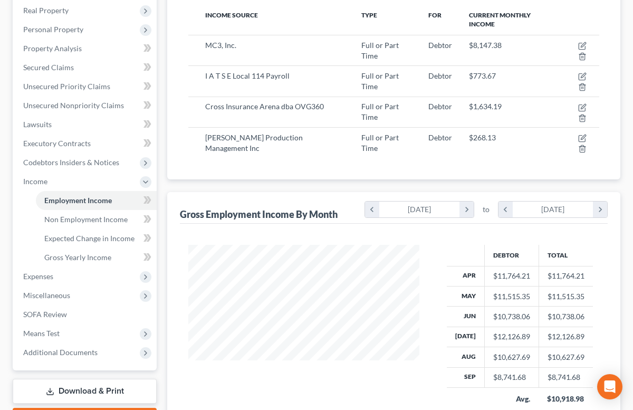
scroll to position [184, 0]
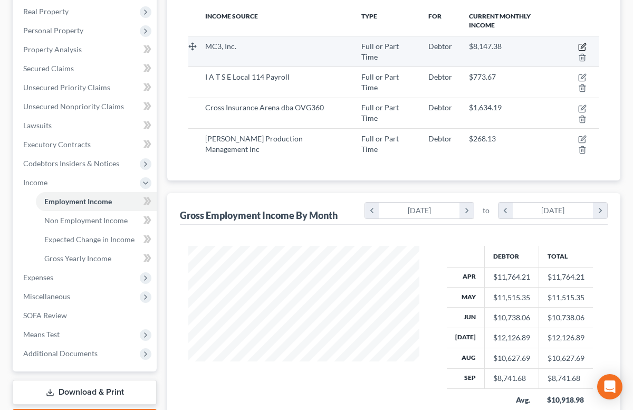
click at [578, 43] on icon "button" at bounding box center [582, 47] width 8 height 8
select select "0"
select select "39"
select select "2"
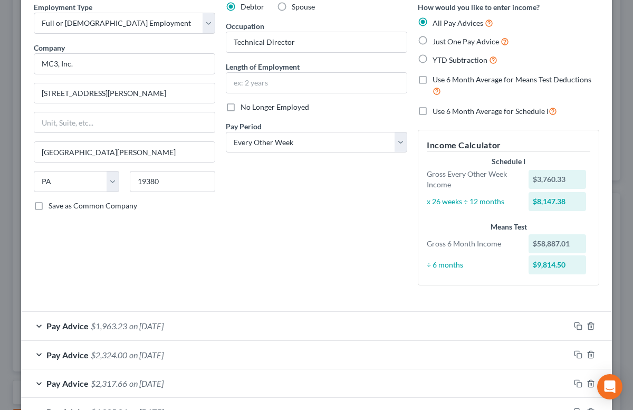
scroll to position [0, 0]
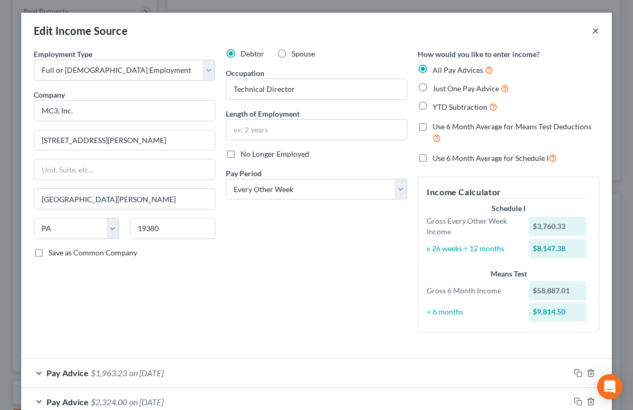
click at [598, 31] on button "×" at bounding box center [595, 30] width 7 height 13
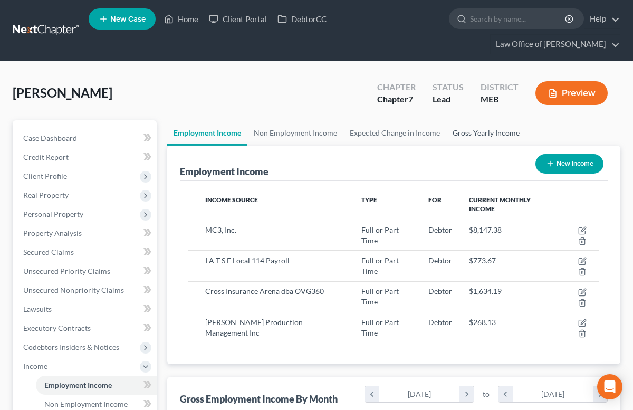
click at [463, 133] on link "Gross Yearly Income" at bounding box center [486, 132] width 80 height 25
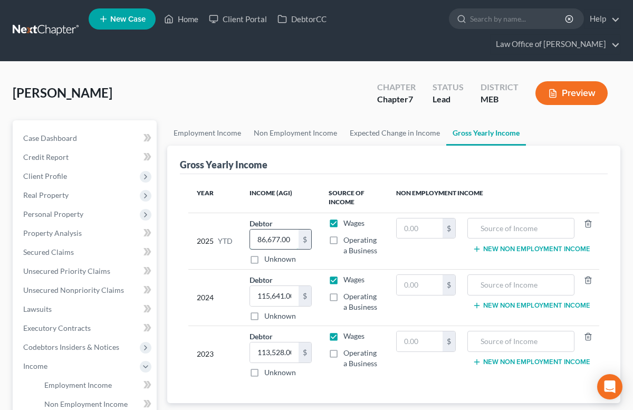
click at [271, 239] on input "86,677.00" at bounding box center [274, 239] width 49 height 20
type input "105,834.64"
click at [354, 157] on div "Gross Yearly Income" at bounding box center [394, 160] width 428 height 28
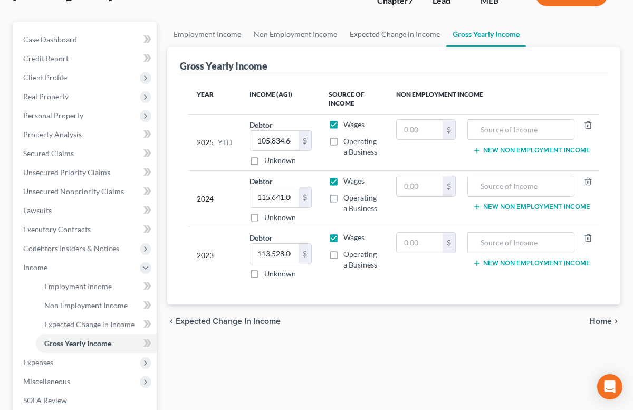
scroll to position [153, 0]
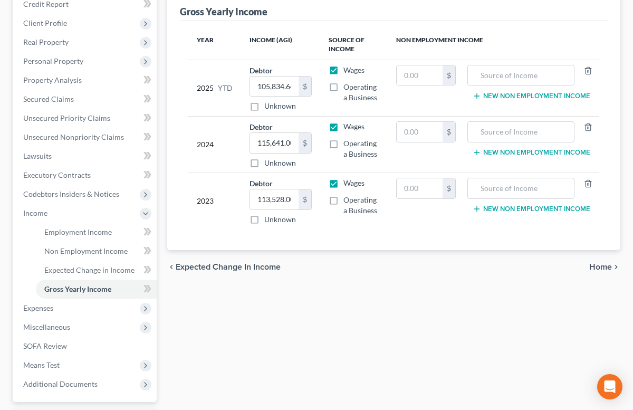
click at [597, 268] on span "Home" at bounding box center [600, 267] width 23 height 8
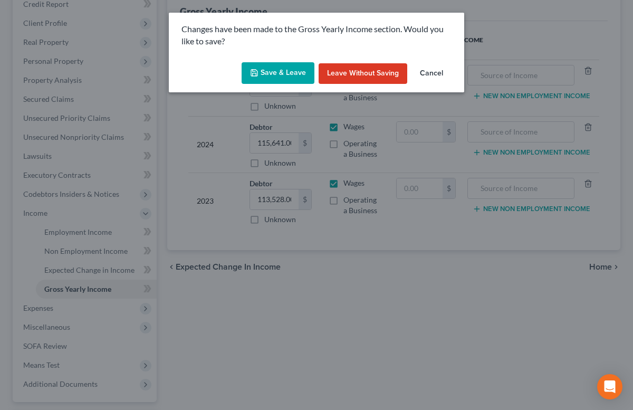
click at [281, 70] on button "Save & Leave" at bounding box center [278, 73] width 73 height 22
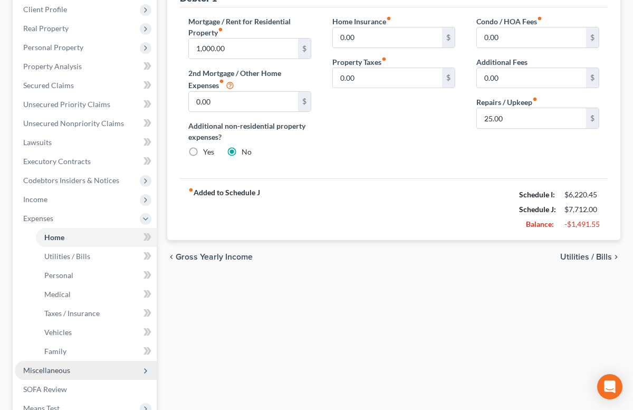
scroll to position [166, 0]
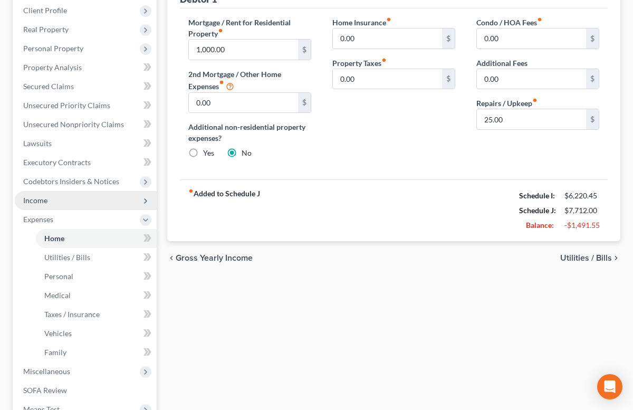
click at [46, 204] on span "Income" at bounding box center [35, 200] width 24 height 9
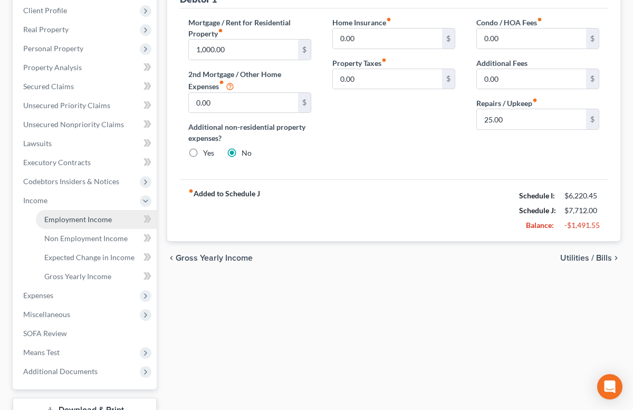
click at [51, 217] on span "Employment Income" at bounding box center [78, 219] width 68 height 9
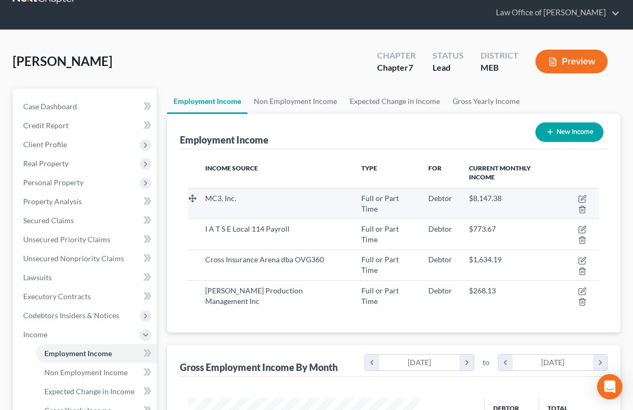
scroll to position [33, 0]
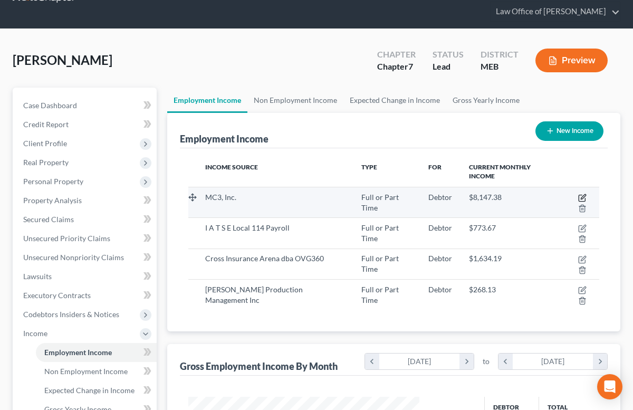
click at [579, 195] on icon "button" at bounding box center [582, 198] width 6 height 6
select select "0"
select select "39"
select select "2"
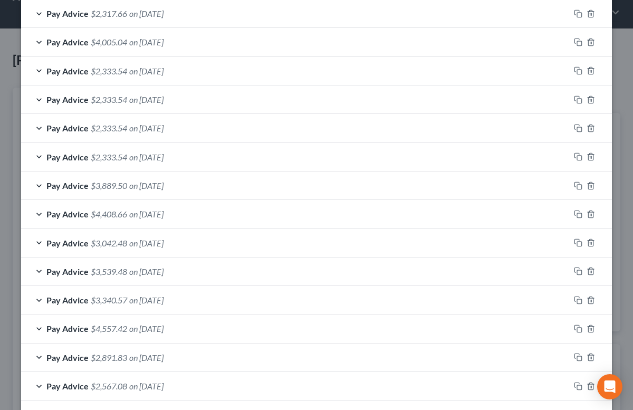
scroll to position [694, 0]
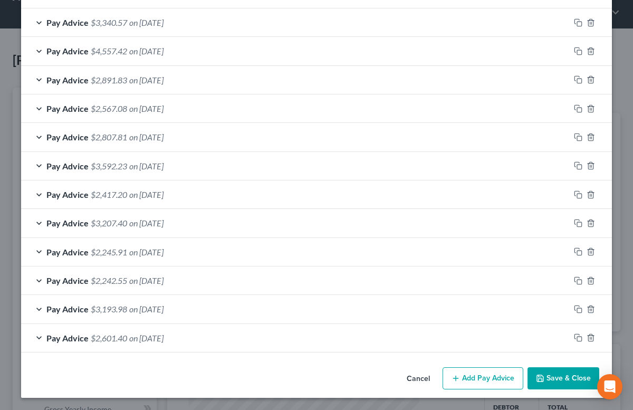
click at [574, 380] on button "Save & Close" at bounding box center [563, 378] width 72 height 22
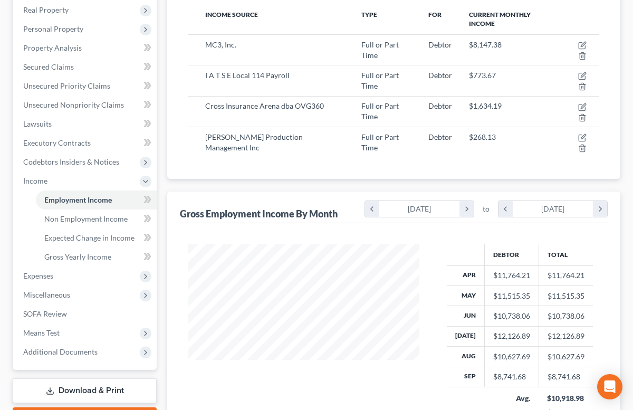
scroll to position [186, 0]
click at [32, 275] on span "Expenses" at bounding box center [38, 275] width 30 height 9
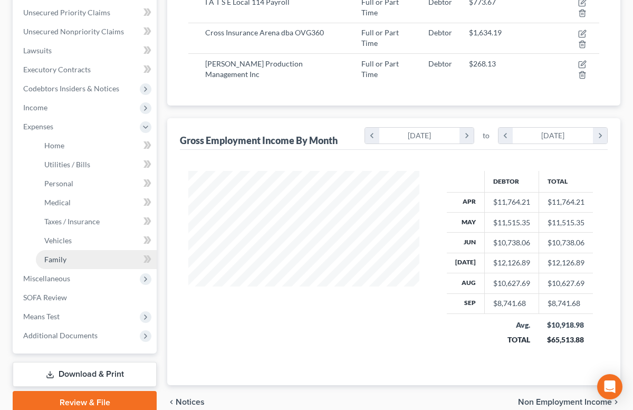
scroll to position [261, 0]
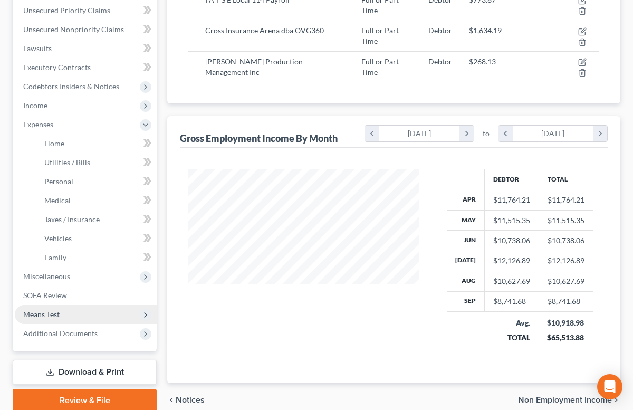
click at [54, 315] on span "Means Test" at bounding box center [41, 314] width 36 height 9
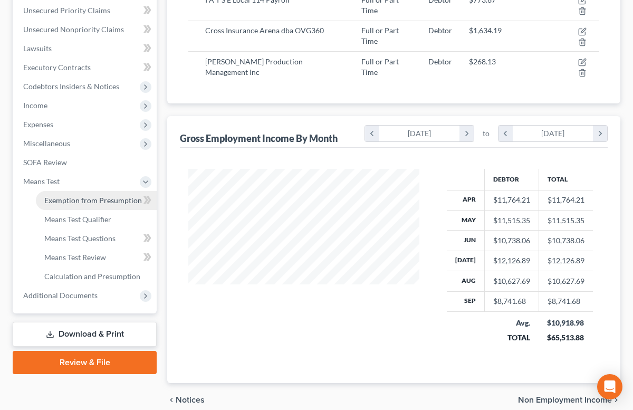
click at [64, 202] on span "Exemption from Presumption" at bounding box center [93, 200] width 98 height 9
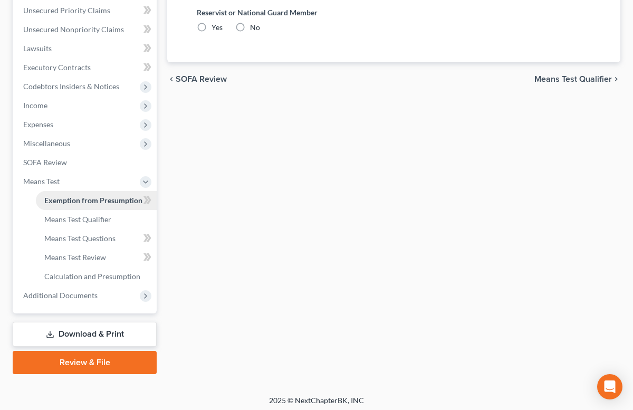
radio input "true"
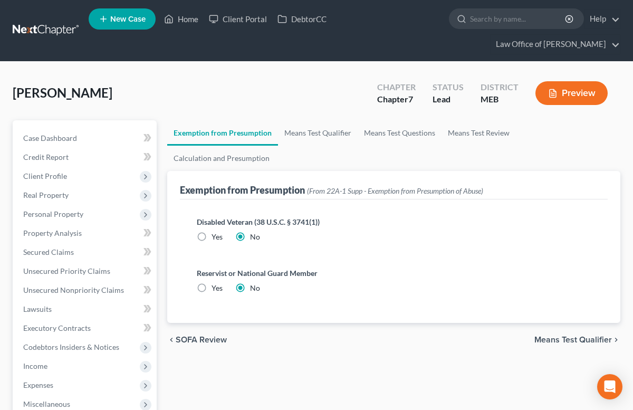
click at [553, 335] on span "Means Test Qualifier" at bounding box center [573, 339] width 78 height 8
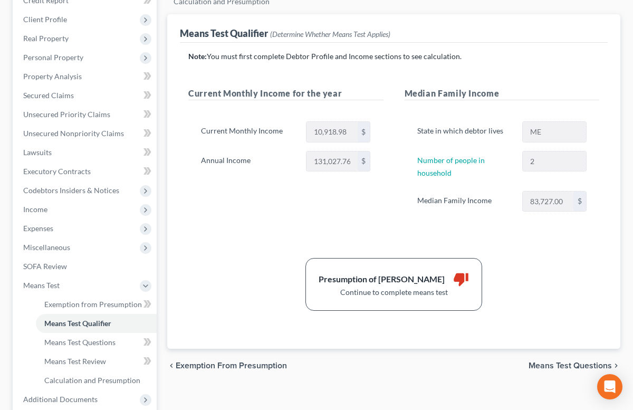
scroll to position [157, 0]
click at [575, 361] on span "Means Test Questions" at bounding box center [570, 365] width 83 height 8
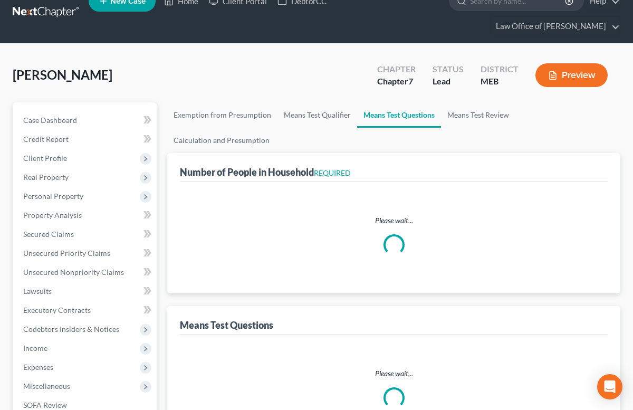
scroll to position [2, 0]
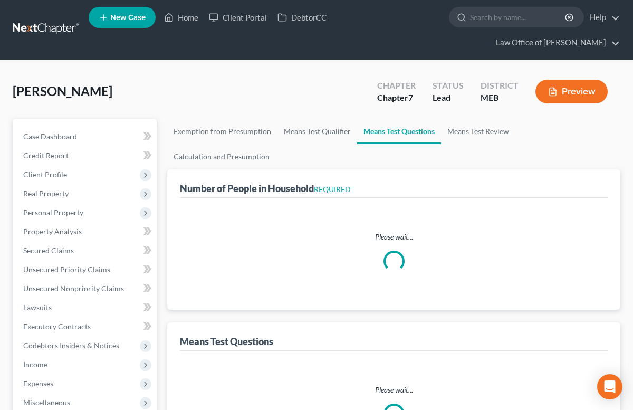
select select "1"
select select "90"
select select "2"
select select "0"
select select "2"
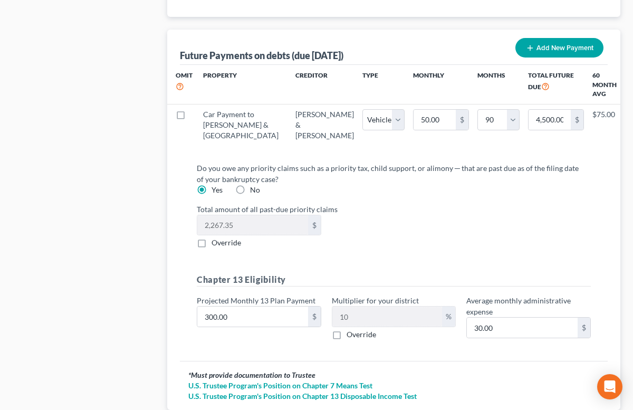
scroll to position [1232, 0]
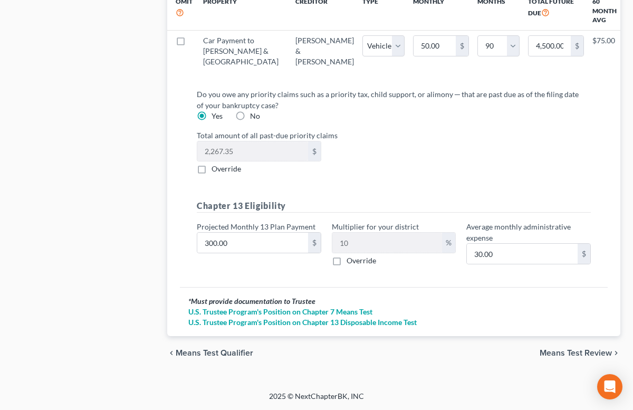
click at [574, 355] on span "Means Test Review" at bounding box center [576, 353] width 72 height 8
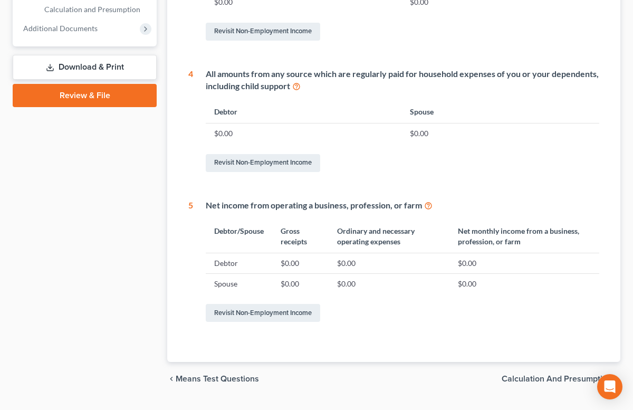
click at [573, 375] on span "Calculation and Presumption" at bounding box center [557, 379] width 110 height 8
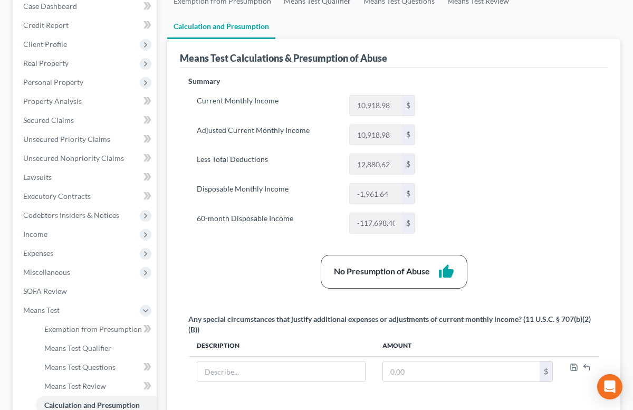
scroll to position [130, 0]
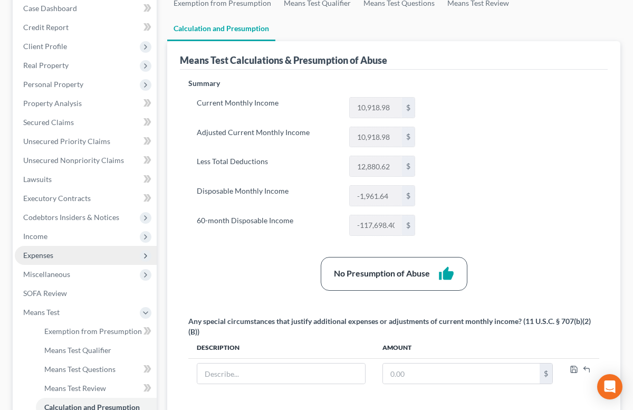
click at [65, 253] on span "Expenses" at bounding box center [86, 255] width 142 height 19
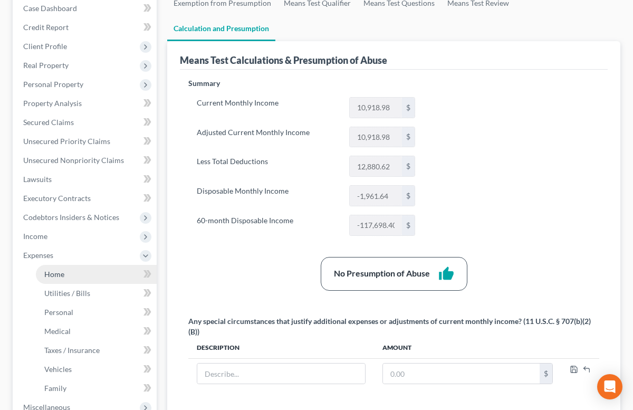
click at [62, 271] on span "Home" at bounding box center [54, 274] width 20 height 9
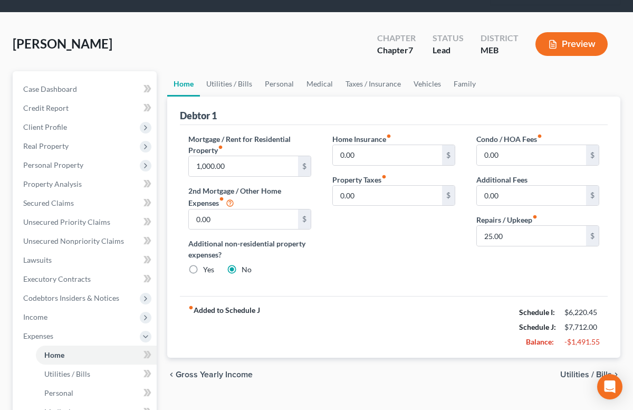
scroll to position [53, 0]
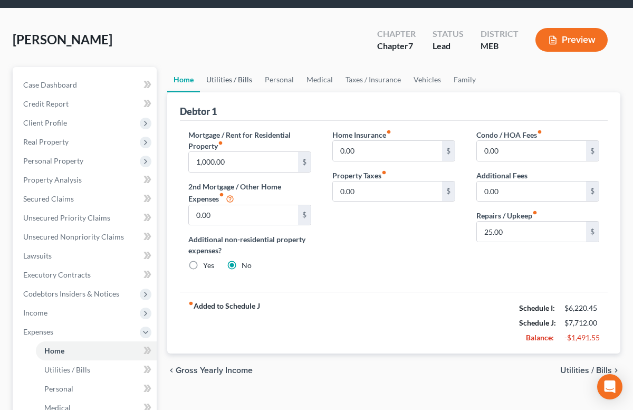
click at [226, 75] on link "Utilities / Bills" at bounding box center [229, 79] width 59 height 25
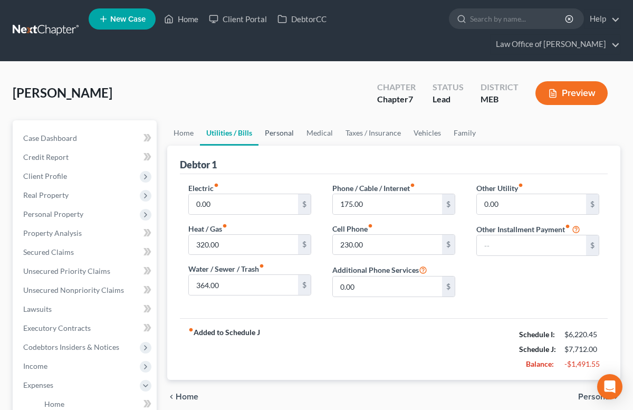
click at [287, 132] on link "Personal" at bounding box center [279, 132] width 42 height 25
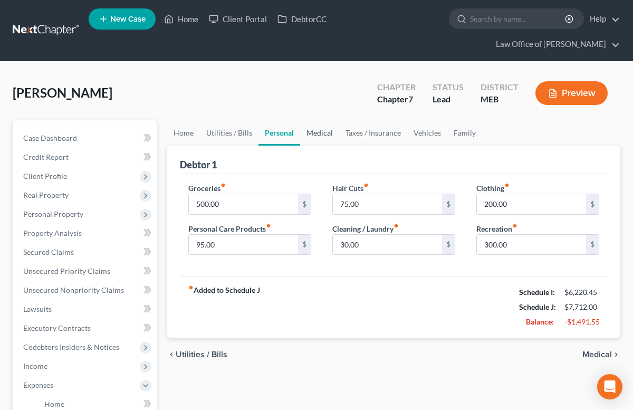
click at [320, 132] on link "Medical" at bounding box center [319, 132] width 39 height 25
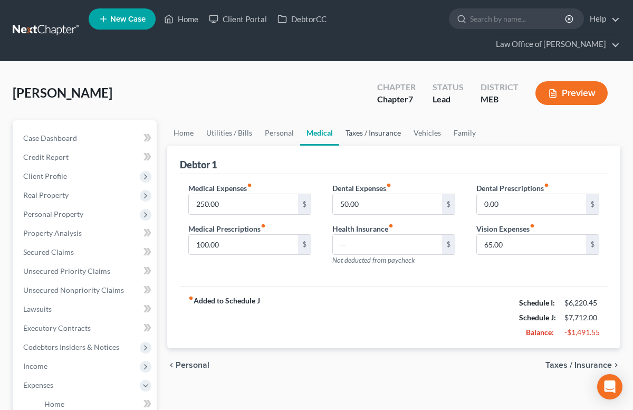
click at [364, 135] on link "Taxes / Insurance" at bounding box center [373, 132] width 68 height 25
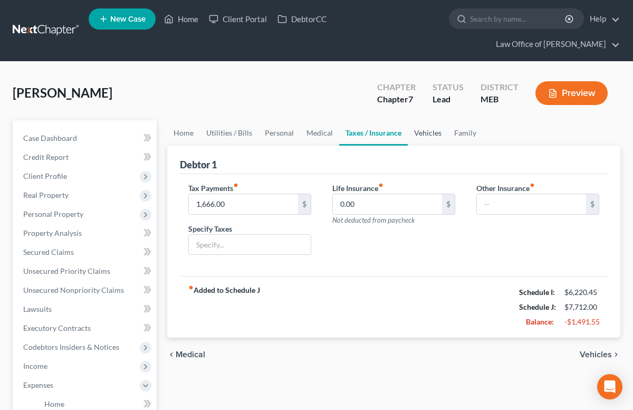
click at [420, 132] on link "Vehicles" at bounding box center [428, 132] width 40 height 25
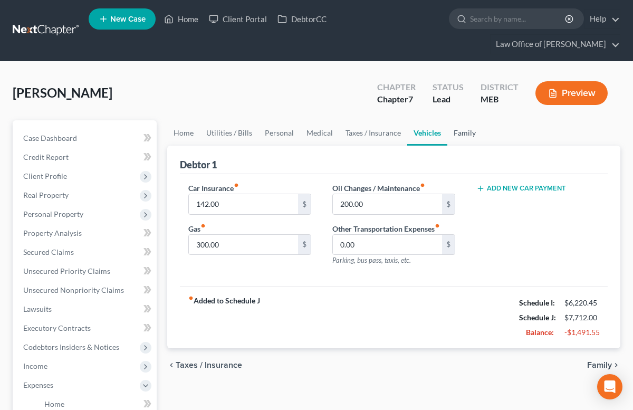
click at [463, 135] on link "Family" at bounding box center [464, 132] width 35 height 25
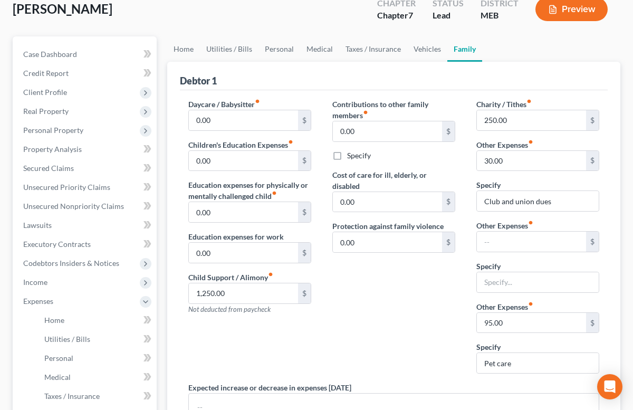
scroll to position [85, 0]
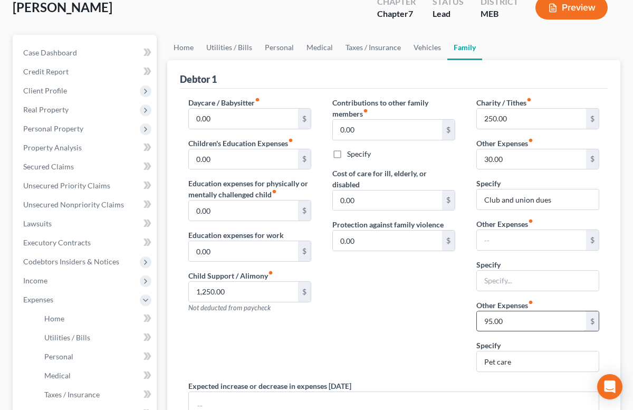
click at [494, 318] on input "95.00" at bounding box center [531, 321] width 109 height 20
click at [495, 120] on input "250.00" at bounding box center [531, 119] width 109 height 20
type input "0.00"
click at [430, 319] on div "Contributions to other family members fiber_manual_record 0.00 $ Specify Cost o…" at bounding box center [394, 238] width 144 height 283
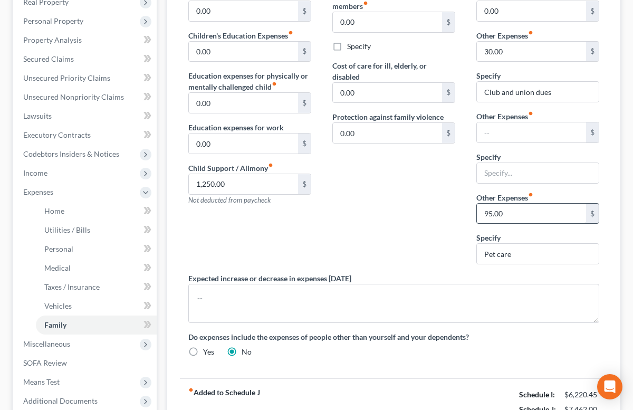
scroll to position [281, 0]
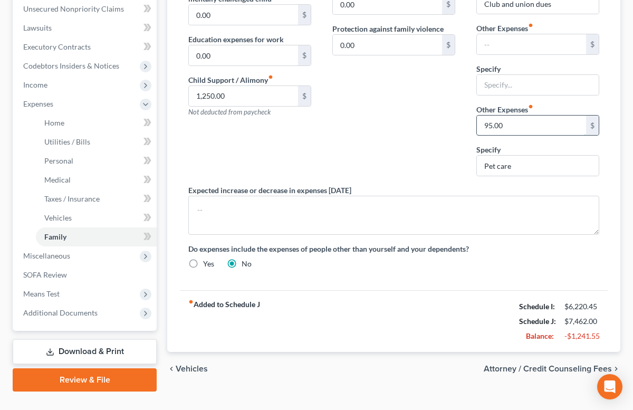
click at [491, 124] on input "95.00" at bounding box center [531, 126] width 109 height 20
click at [418, 99] on div "Contributions to other family members fiber_manual_record 0.00 $ Specify Cost o…" at bounding box center [394, 42] width 144 height 283
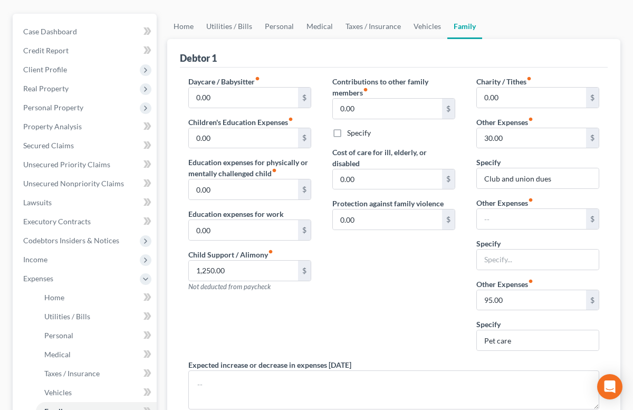
scroll to position [107, 0]
click at [176, 24] on link "Home" at bounding box center [183, 25] width 33 height 25
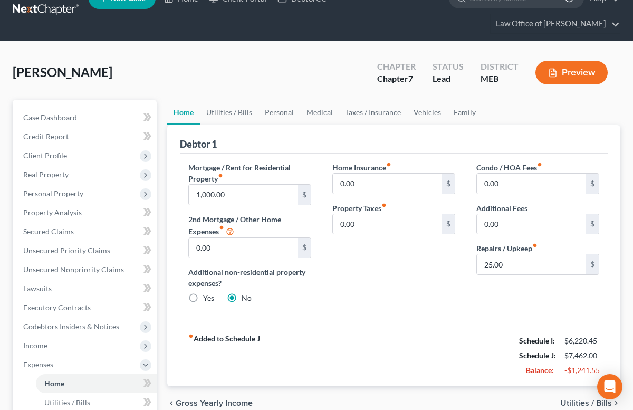
scroll to position [22, 0]
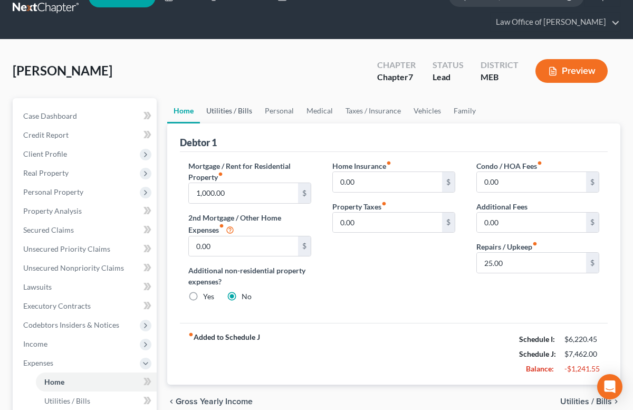
click at [233, 107] on link "Utilities / Bills" at bounding box center [229, 110] width 59 height 25
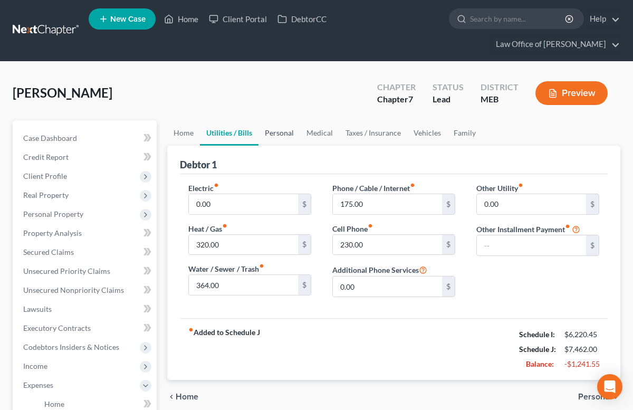
click at [281, 135] on link "Personal" at bounding box center [279, 132] width 42 height 25
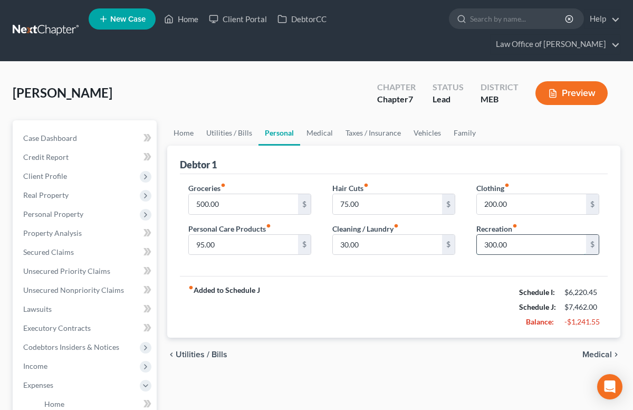
click at [488, 244] on input "300.00" at bounding box center [531, 245] width 109 height 20
type input "200.00"
click at [486, 205] on input "200.00" at bounding box center [531, 204] width 109 height 20
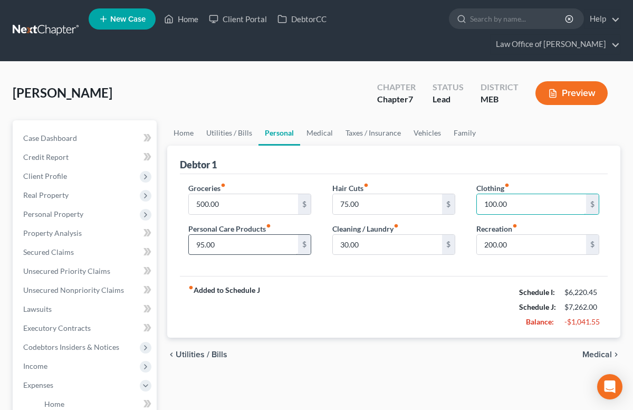
type input "100.00"
type input "50"
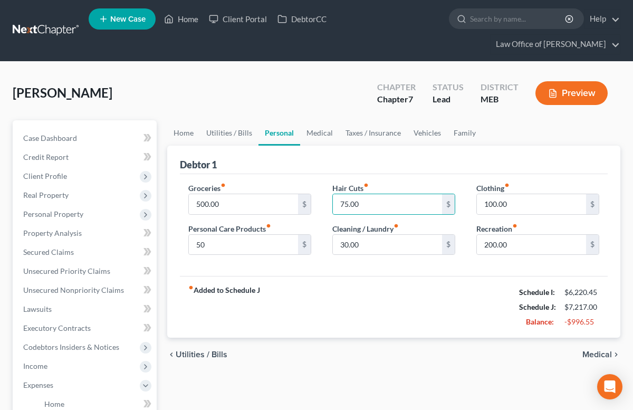
click at [388, 286] on div "fiber_manual_record Added to Schedule J Schedule I: $6,220.45 Schedule J: $7,21…" at bounding box center [394, 307] width 428 height 62
click at [322, 131] on link "Medical" at bounding box center [319, 132] width 39 height 25
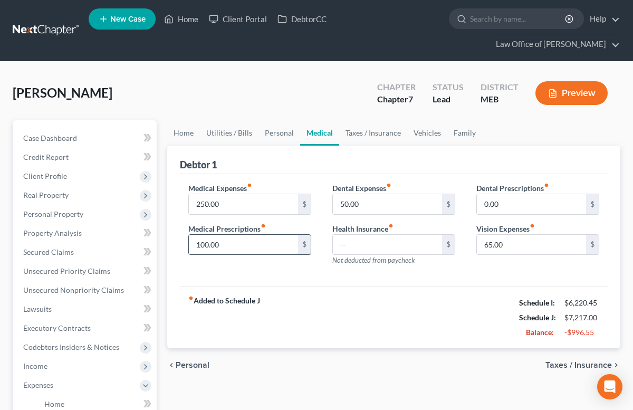
click at [200, 244] on input "100.00" at bounding box center [243, 245] width 109 height 20
drag, startPoint x: 203, startPoint y: 243, endPoint x: 194, endPoint y: 243, distance: 9.0
click at [194, 243] on input "100.00" at bounding box center [243, 245] width 109 height 20
type input "50.00"
click at [210, 276] on div "Medical Expenses fiber_manual_record 250.00 $ Medical Prescriptions fiber_manua…" at bounding box center [394, 230] width 428 height 113
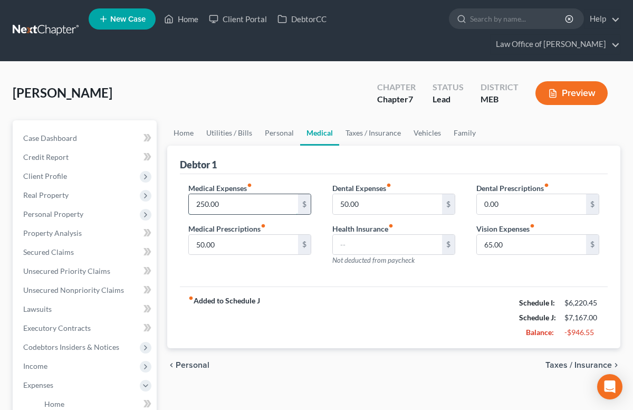
click at [204, 203] on input "250.00" at bounding box center [243, 204] width 109 height 20
type input "200.00"
click at [264, 290] on div "fiber_manual_record Added to Schedule J Schedule I: $6,220.45 Schedule J: $7,11…" at bounding box center [394, 317] width 428 height 62
click at [362, 133] on link "Taxes / Insurance" at bounding box center [373, 132] width 68 height 25
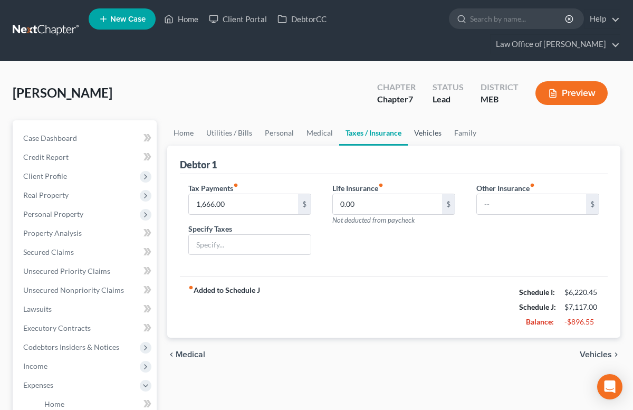
click at [426, 134] on link "Vehicles" at bounding box center [428, 132] width 40 height 25
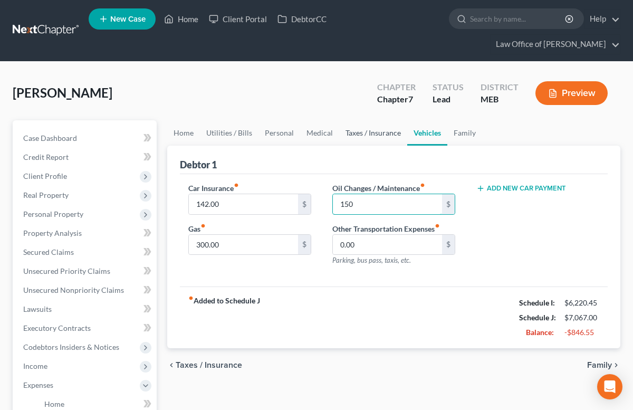
type input "150"
click at [198, 243] on input "300.00" at bounding box center [243, 245] width 109 height 20
type input "250.00"
click at [463, 135] on link "Family" at bounding box center [464, 132] width 35 height 25
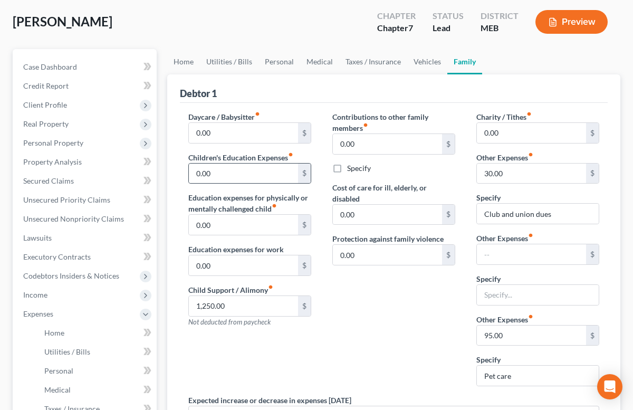
scroll to position [73, 0]
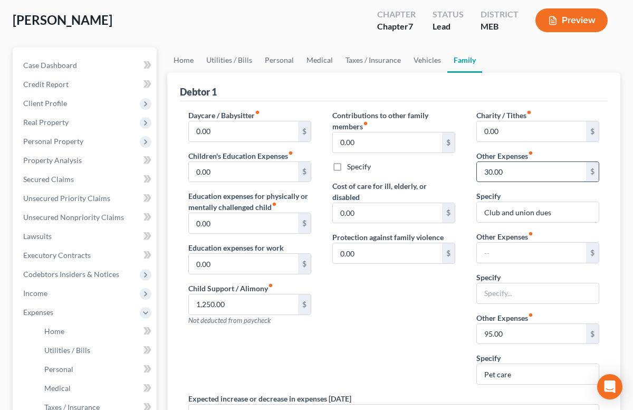
click at [489, 171] on input "30.00" at bounding box center [531, 172] width 109 height 20
click at [508, 208] on input "Club and union dues" at bounding box center [538, 212] width 122 height 20
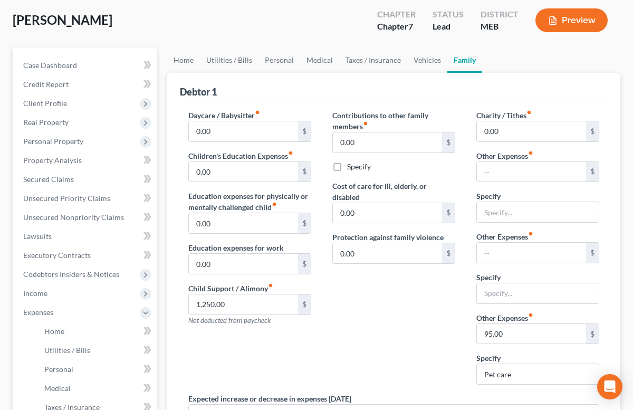
click at [438, 307] on div "Contributions to other family members fiber_manual_record 0.00 $ Specify Cost o…" at bounding box center [394, 251] width 144 height 283
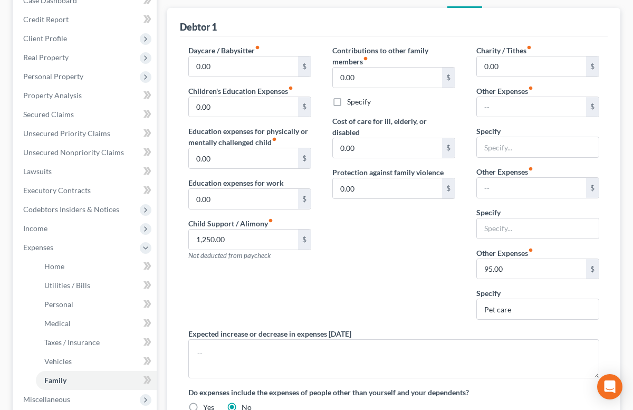
scroll to position [0, 0]
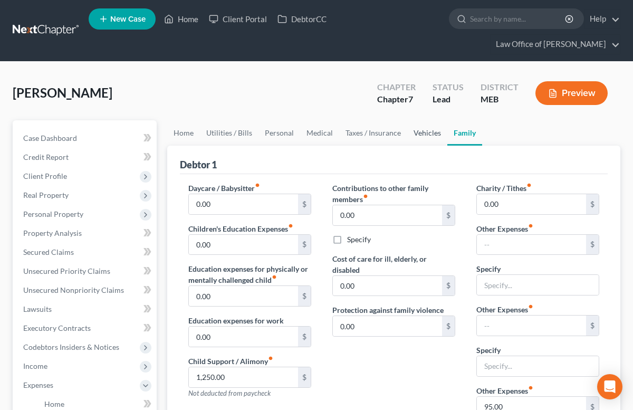
click at [422, 132] on link "Vehicles" at bounding box center [427, 132] width 40 height 25
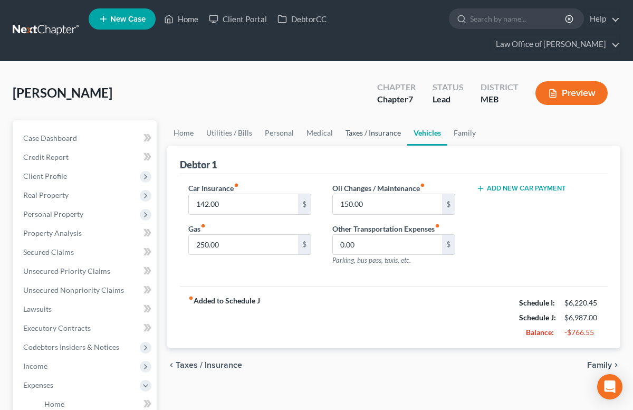
click at [388, 132] on link "Taxes / Insurance" at bounding box center [373, 132] width 68 height 25
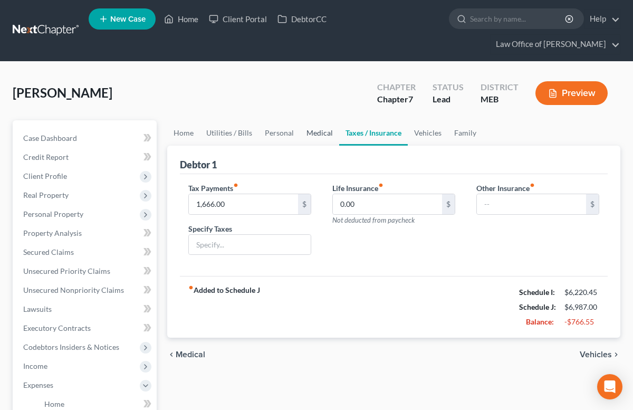
click at [320, 132] on link "Medical" at bounding box center [319, 132] width 39 height 25
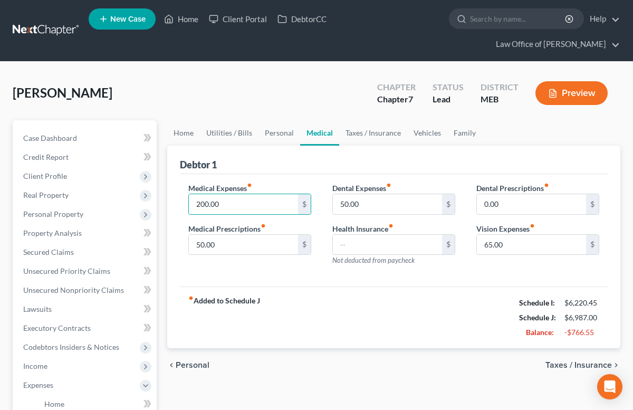
click at [238, 173] on div "Debtor 1" at bounding box center [394, 160] width 428 height 28
click at [222, 214] on div "Medical Expenses fiber_manual_record 200.00 $ Medical Prescriptions fiber_manua…" at bounding box center [250, 229] width 144 height 92
click at [219, 206] on input "200.00" at bounding box center [243, 204] width 109 height 20
type input "150"
click at [491, 245] on input "65.00" at bounding box center [531, 245] width 109 height 20
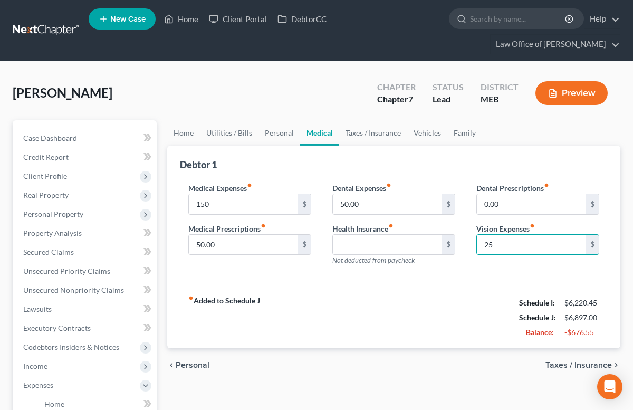
type input "25"
click at [472, 298] on div "fiber_manual_record Added to Schedule J Schedule I: $6,220.45 Schedule J: $6,89…" at bounding box center [394, 317] width 428 height 62
click at [434, 299] on div "fiber_manual_record Added to Schedule J Schedule I: $6,220.45 Schedule J: $6,89…" at bounding box center [394, 317] width 428 height 62
type input "25"
click at [246, 290] on div "fiber_manual_record Added to Schedule J Schedule I: $6,220.45 Schedule J: $6,87…" at bounding box center [394, 317] width 428 height 62
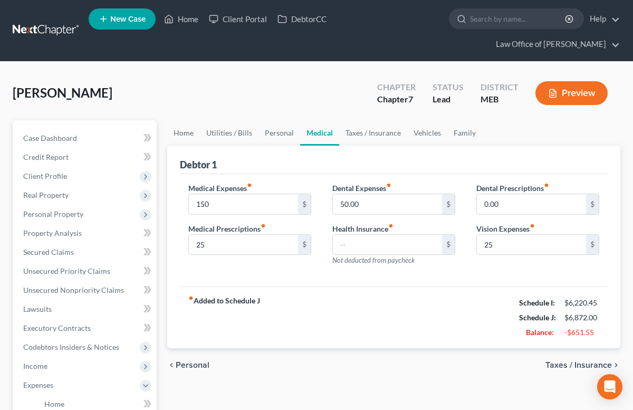
click at [291, 167] on div "Debtor 1" at bounding box center [394, 160] width 428 height 28
click at [347, 203] on input "50.00" at bounding box center [387, 204] width 109 height 20
type input "25"
click at [352, 175] on div "Medical Expenses fiber_manual_record 150 $ Medical Prescriptions fiber_manual_r…" at bounding box center [394, 230] width 428 height 113
click at [281, 133] on link "Personal" at bounding box center [279, 132] width 42 height 25
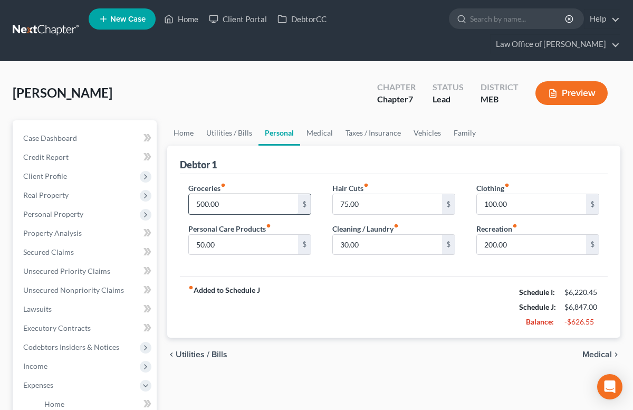
click at [202, 205] on input "500.00" at bounding box center [243, 204] width 109 height 20
type input "350"
click at [231, 260] on div "Groceries fiber_manual_record 350 $ Personal Care Products fiber_manual_record …" at bounding box center [250, 223] width 144 height 81
click at [346, 203] on input "75.00" at bounding box center [387, 204] width 109 height 20
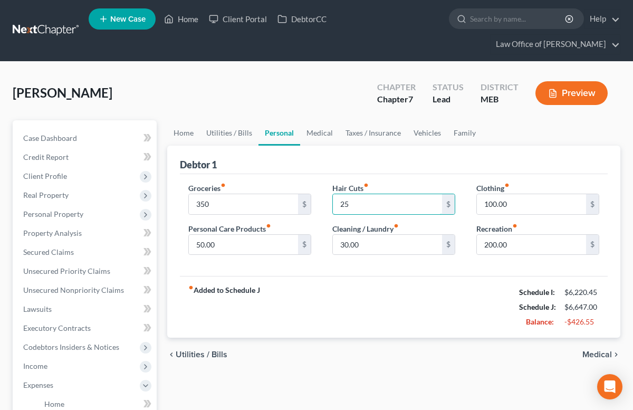
type input "25"
type input "100"
click at [463, 303] on div "fiber_manual_record Added to Schedule J Schedule I: $6,220.45 Schedule J: $6,54…" at bounding box center [394, 307] width 428 height 62
click at [233, 134] on link "Utilities / Bills" at bounding box center [229, 132] width 59 height 25
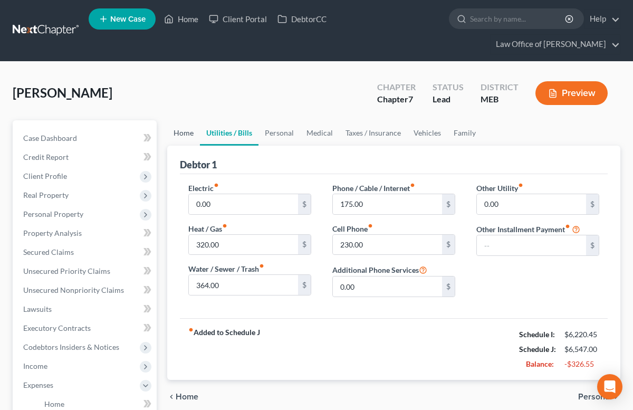
click at [188, 136] on link "Home" at bounding box center [183, 132] width 33 height 25
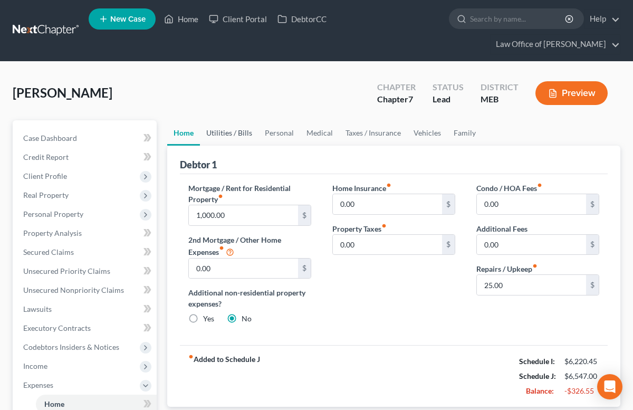
click at [237, 133] on link "Utilities / Bills" at bounding box center [229, 132] width 59 height 25
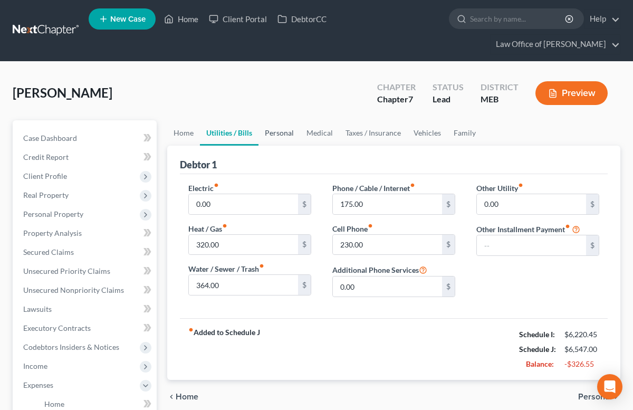
click at [284, 133] on link "Personal" at bounding box center [279, 132] width 42 height 25
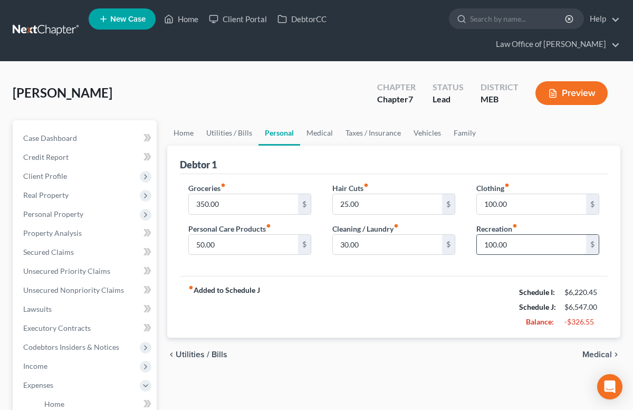
click at [492, 243] on input "100.00" at bounding box center [531, 245] width 109 height 20
type input "50.00"
click at [492, 204] on input "100.00" at bounding box center [531, 204] width 109 height 20
type input "50.00"
click at [473, 276] on div "fiber_manual_record Added to Schedule J Schedule I: $6,220.45 Schedule J: $6,44…" at bounding box center [394, 307] width 428 height 62
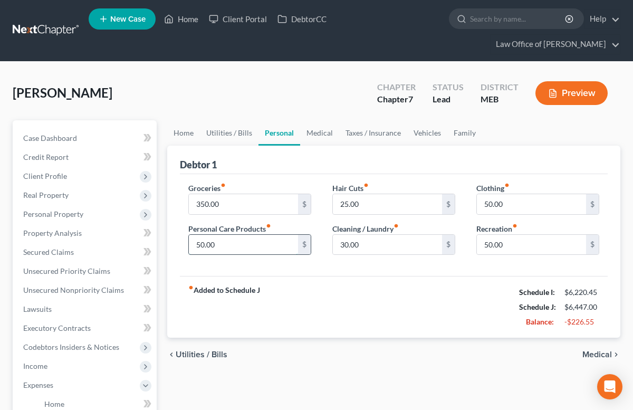
click at [204, 242] on input "50.00" at bounding box center [243, 245] width 109 height 20
type input "10"
click at [307, 308] on div "fiber_manual_record Added to Schedule J Schedule I: $6,220.45 Schedule J: $6,40…" at bounding box center [394, 307] width 428 height 62
click at [325, 134] on link "Medical" at bounding box center [319, 132] width 39 height 25
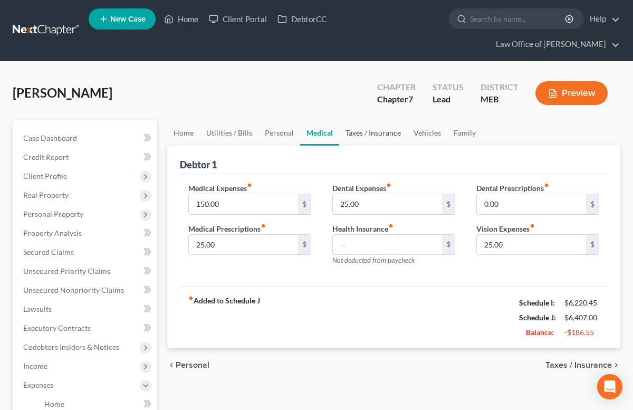
click at [357, 135] on link "Taxes / Insurance" at bounding box center [373, 132] width 68 height 25
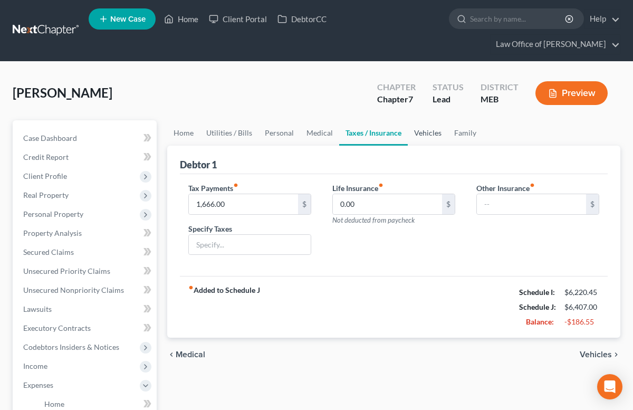
click at [419, 133] on link "Vehicles" at bounding box center [428, 132] width 40 height 25
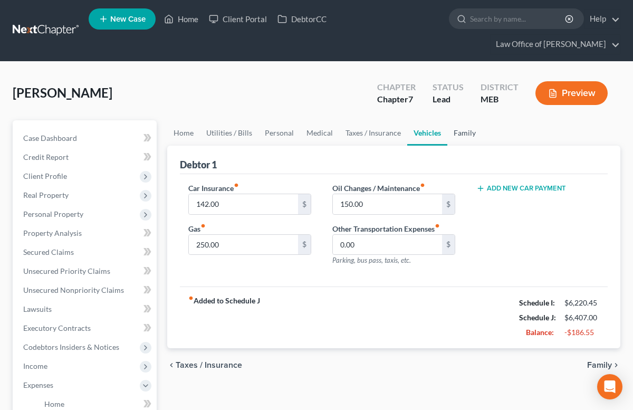
click at [463, 134] on link "Family" at bounding box center [464, 132] width 35 height 25
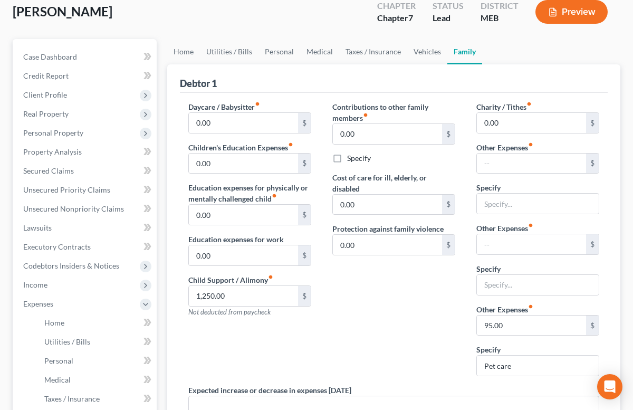
scroll to position [83, 0]
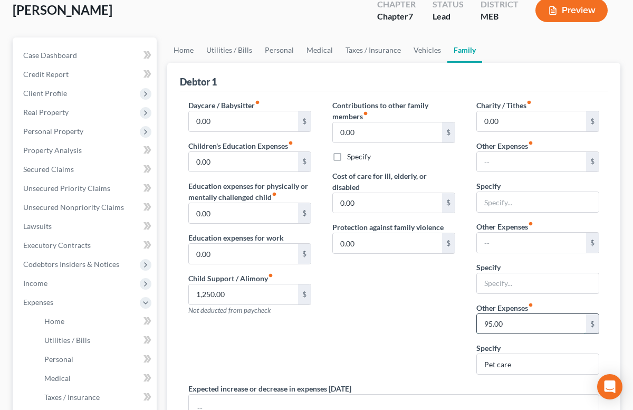
click at [490, 324] on input "95.00" at bounding box center [531, 324] width 109 height 20
type input "50"
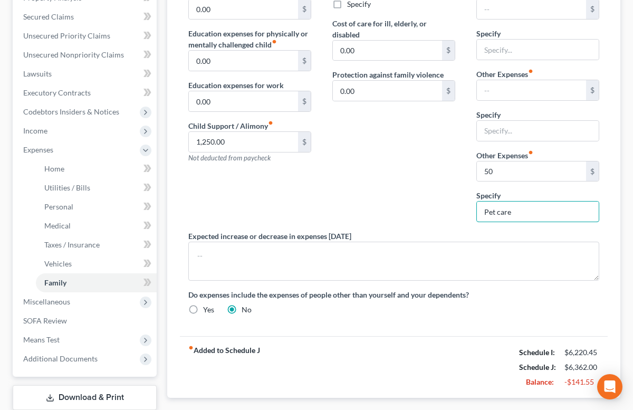
scroll to position [239, 0]
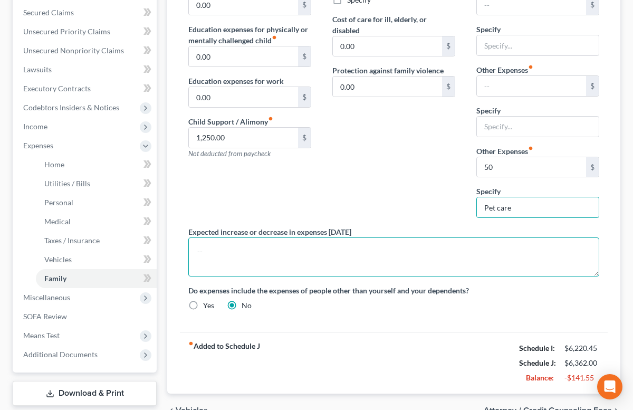
click at [478, 256] on textarea at bounding box center [393, 256] width 411 height 39
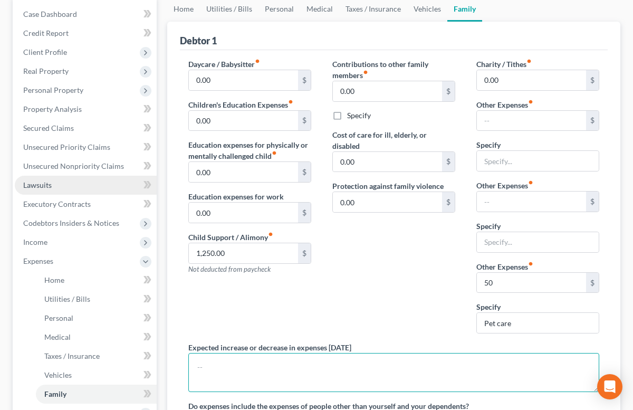
scroll to position [223, 0]
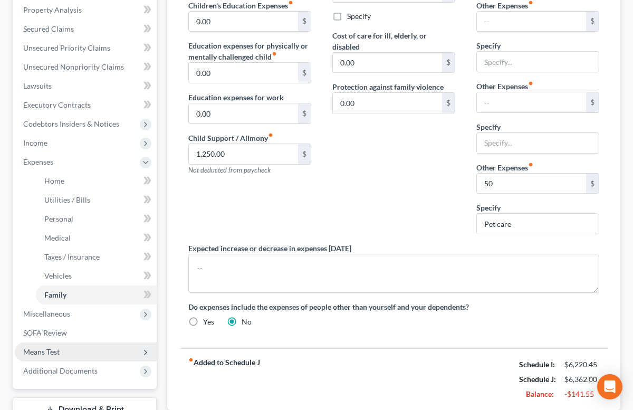
click at [48, 351] on span "Means Test" at bounding box center [41, 351] width 36 height 9
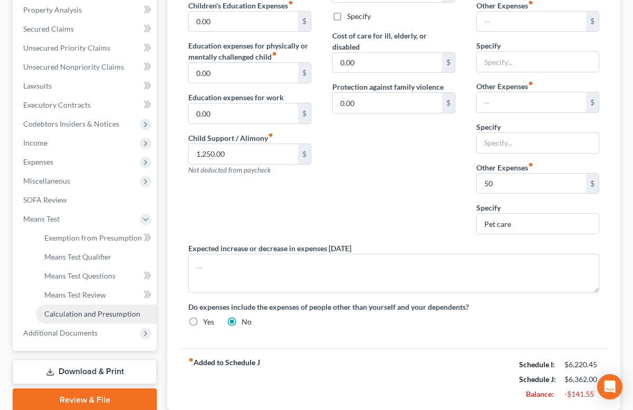
click at [70, 313] on span "Calculation and Presumption" at bounding box center [92, 313] width 96 height 9
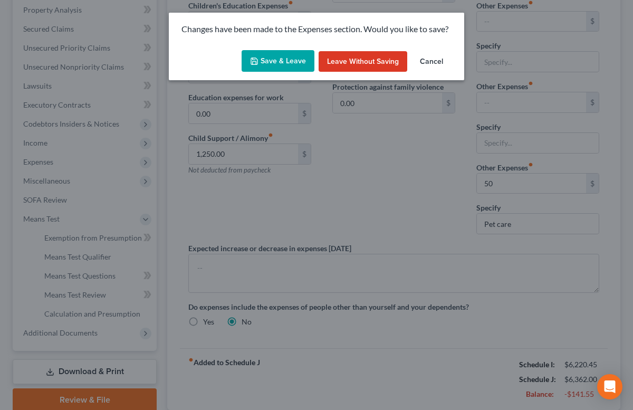
click at [277, 57] on button "Save & Leave" at bounding box center [278, 61] width 73 height 22
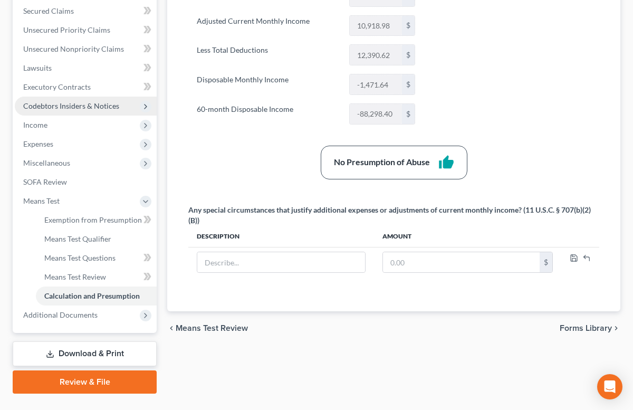
scroll to position [264, 0]
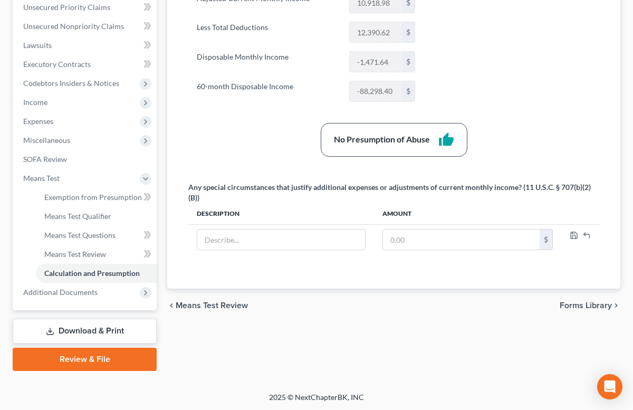
click at [83, 330] on link "Download & Print" at bounding box center [85, 331] width 144 height 25
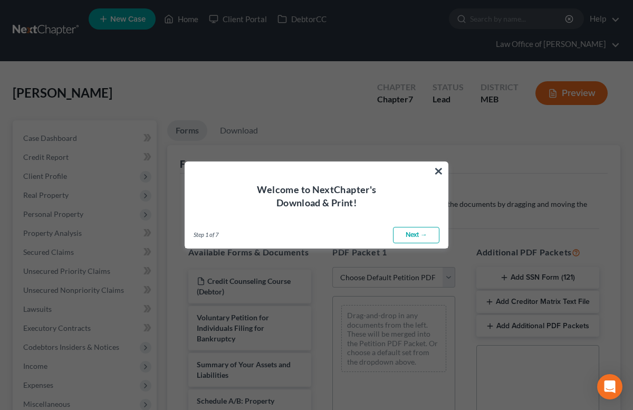
click at [414, 234] on link "Next →" at bounding box center [416, 235] width 46 height 17
select select "0"
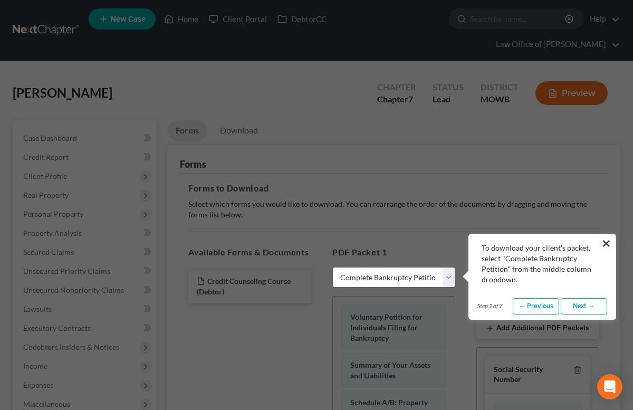
click at [584, 302] on link "Next →" at bounding box center [584, 306] width 46 height 17
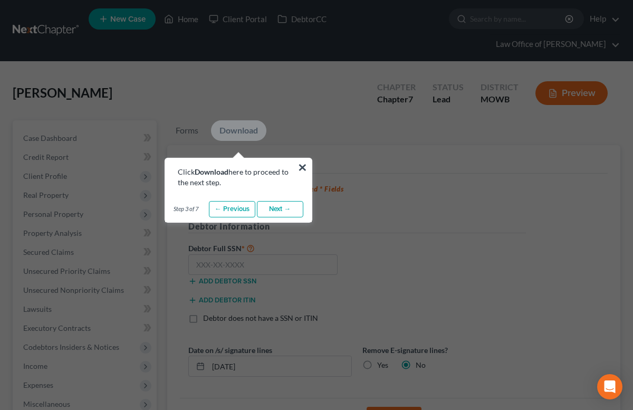
click at [280, 209] on link "Next →" at bounding box center [280, 209] width 46 height 17
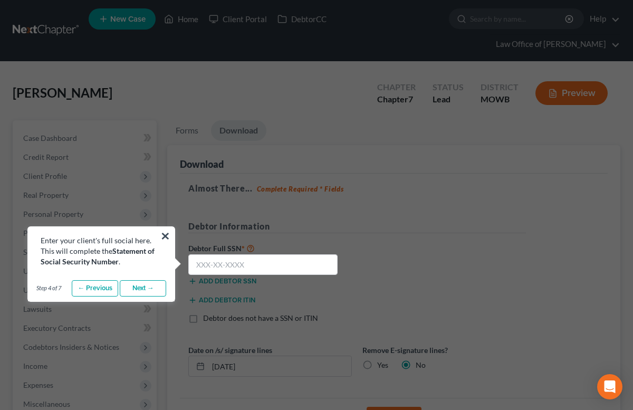
click at [139, 291] on link "Next →" at bounding box center [143, 288] width 46 height 17
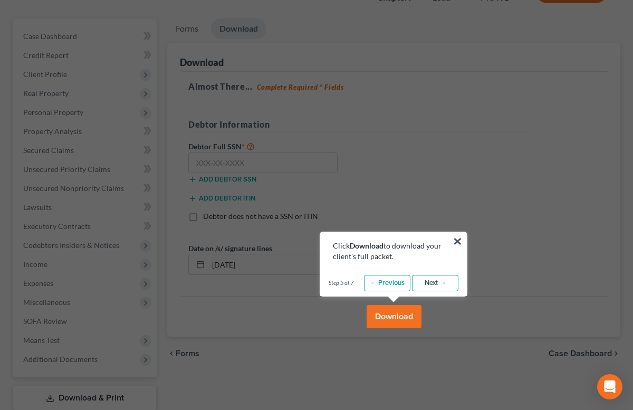
scroll to position [130, 0]
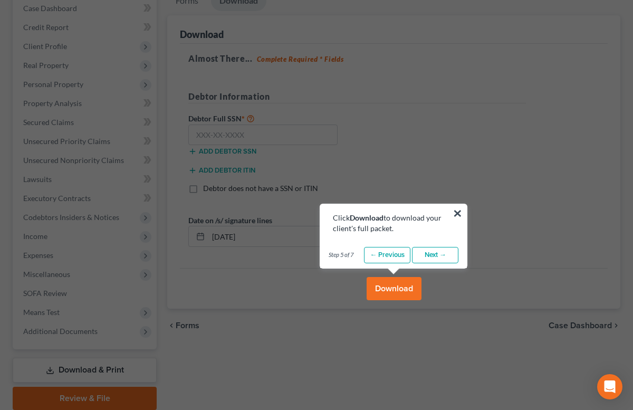
click at [436, 258] on link "Next →" at bounding box center [435, 255] width 46 height 17
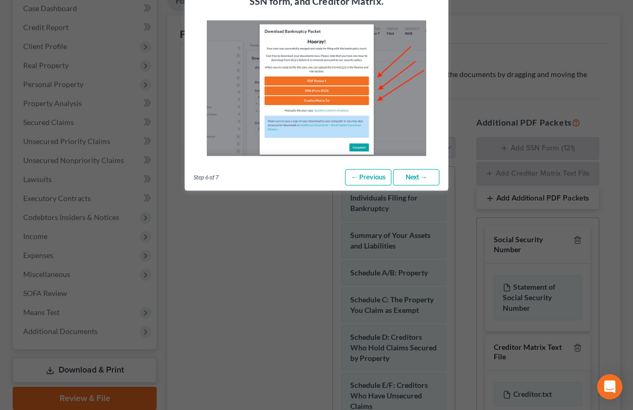
click at [422, 180] on link "Next →" at bounding box center [416, 177] width 46 height 17
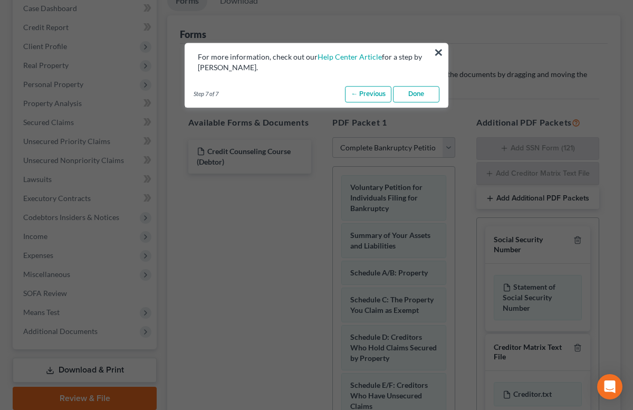
click at [416, 96] on link "Done" at bounding box center [416, 94] width 46 height 17
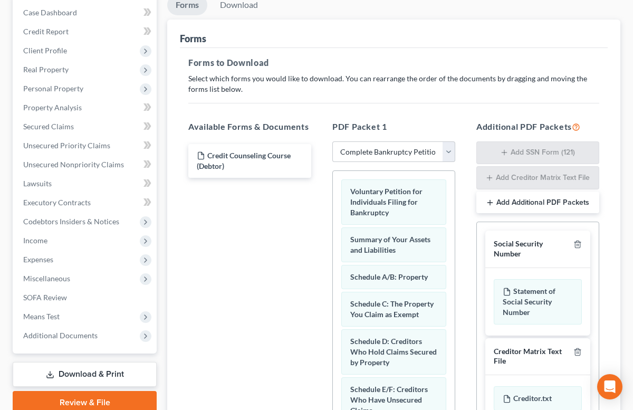
scroll to position [208, 0]
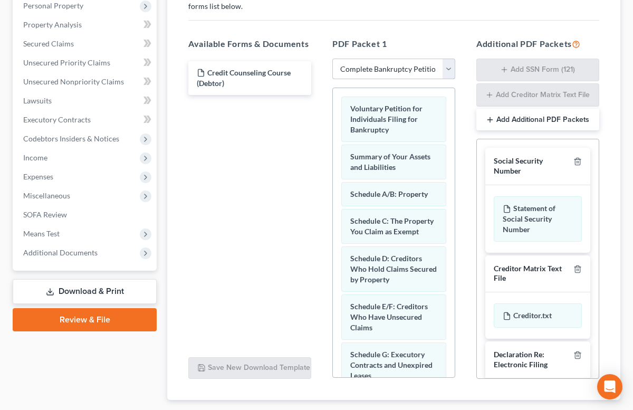
click at [405, 69] on select "Choose Default Petition PDF Packet Complete Bankruptcy Petition (all forms and …" at bounding box center [393, 69] width 123 height 21
click at [332, 59] on select "Choose Default Petition PDF Packet Complete Bankruptcy Petition (all forms and …" at bounding box center [393, 69] width 123 height 21
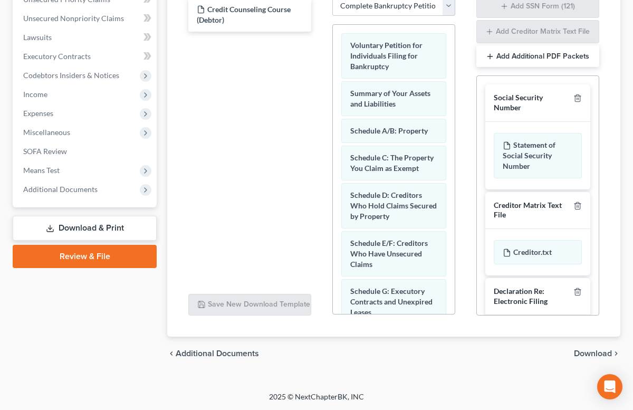
click at [598, 353] on span "Download" at bounding box center [593, 353] width 38 height 8
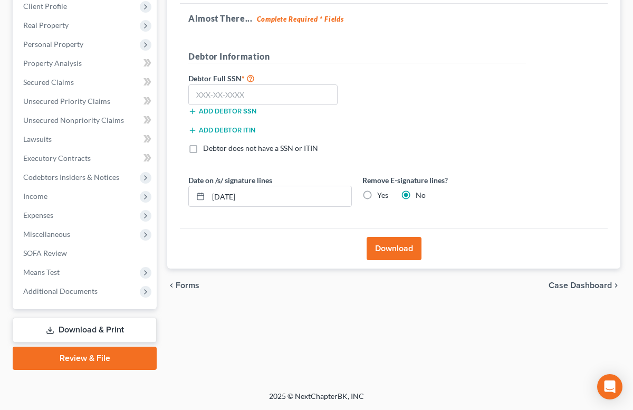
scroll to position [169, 0]
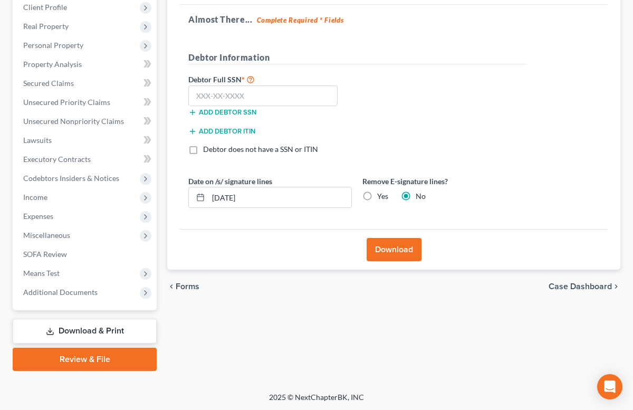
click at [401, 250] on button "Download" at bounding box center [394, 249] width 55 height 23
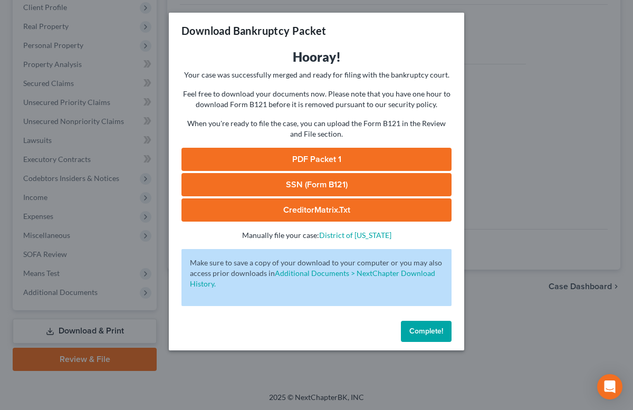
click at [314, 156] on link "PDF Packet 1" at bounding box center [316, 159] width 270 height 23
click at [509, 148] on div "Download Bankruptcy Packet Hooray! Your case was successfully merged and ready …" at bounding box center [316, 205] width 633 height 410
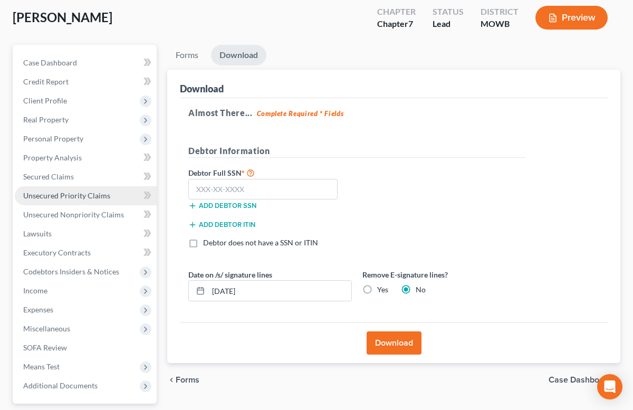
scroll to position [0, 0]
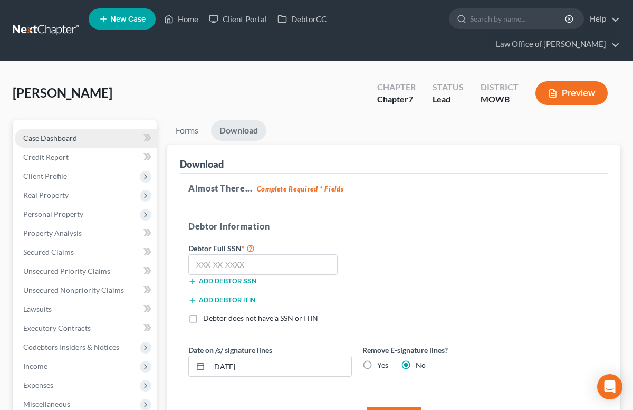
click at [56, 140] on span "Case Dashboard" at bounding box center [50, 137] width 54 height 9
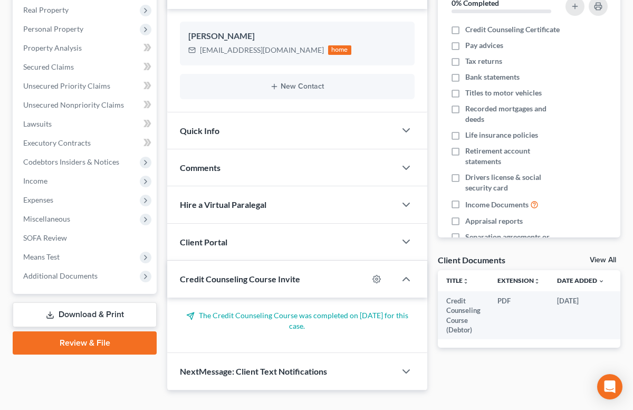
scroll to position [191, 0]
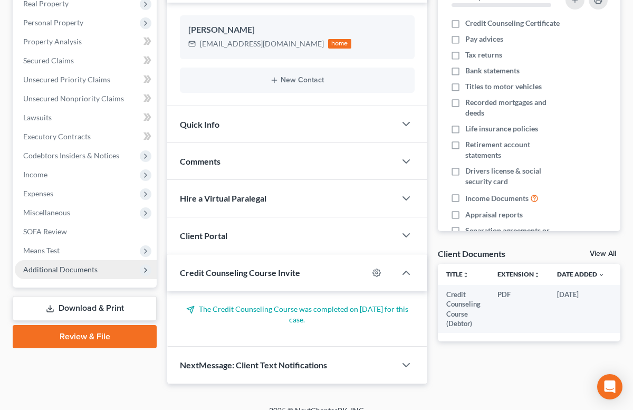
click at [106, 272] on span "Additional Documents" at bounding box center [86, 269] width 142 height 19
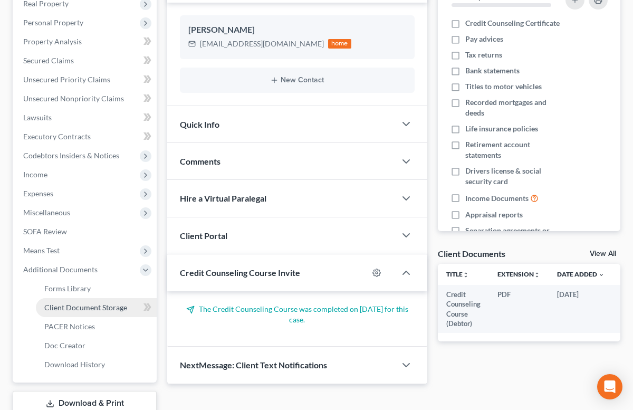
click at [98, 303] on span "Client Document Storage" at bounding box center [85, 307] width 83 height 9
